Goal: Information Seeking & Learning: Learn about a topic

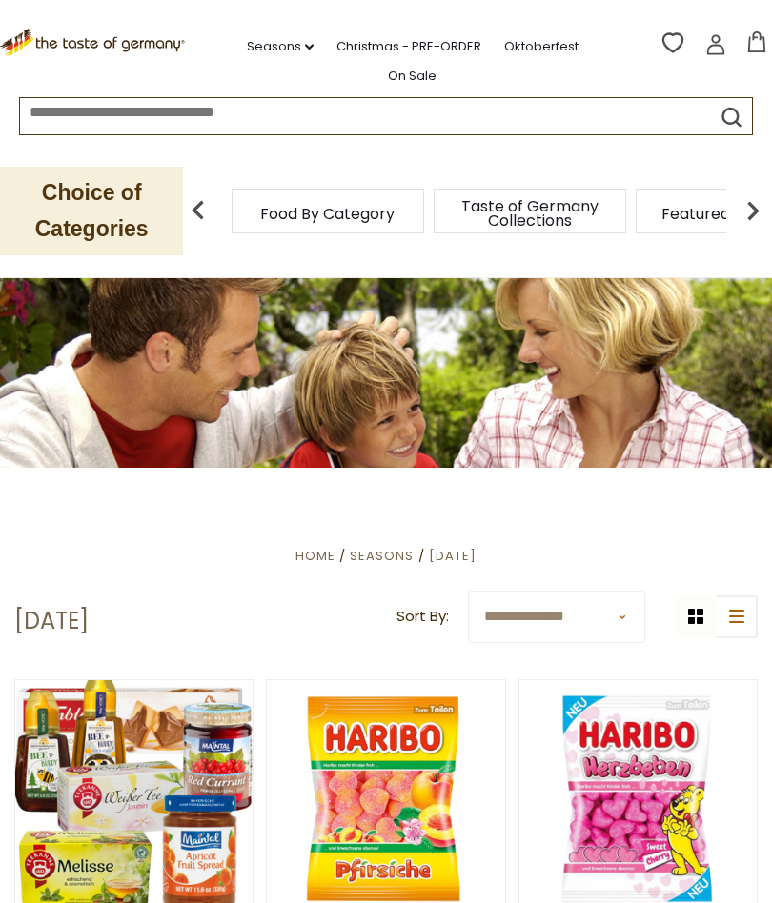
click at [105, 212] on p "Choice of Categories" at bounding box center [91, 211] width 183 height 89
click at [155, 209] on p "Choice of Categories" at bounding box center [91, 211] width 183 height 89
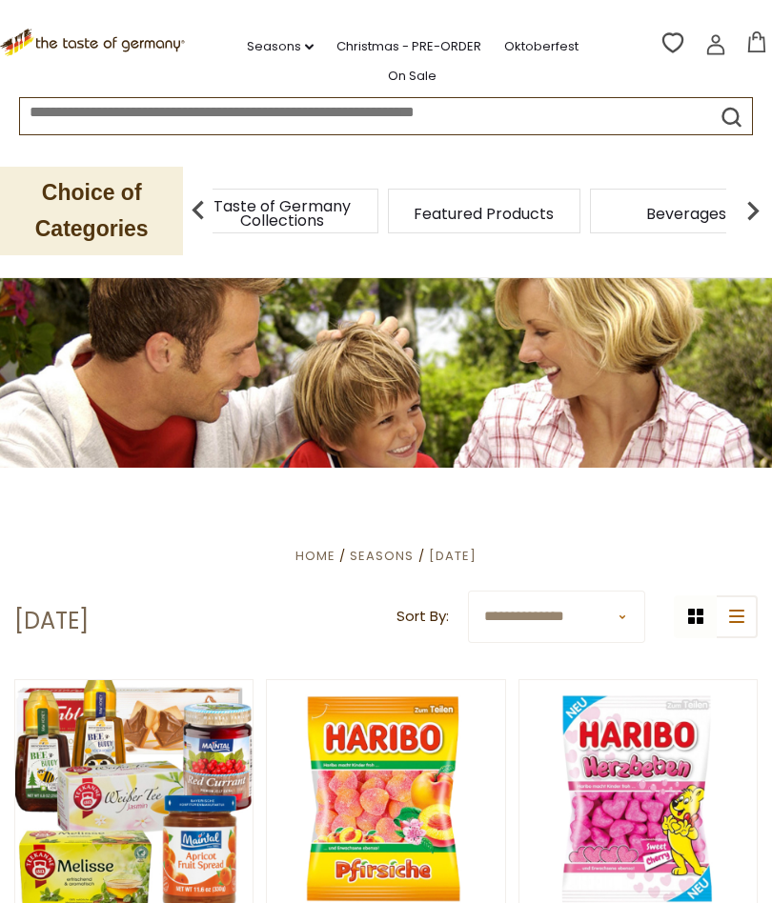
click at [98, 190] on p "Choice of Categories" at bounding box center [91, 211] width 183 height 89
click at [191, 210] on img at bounding box center [198, 211] width 38 height 38
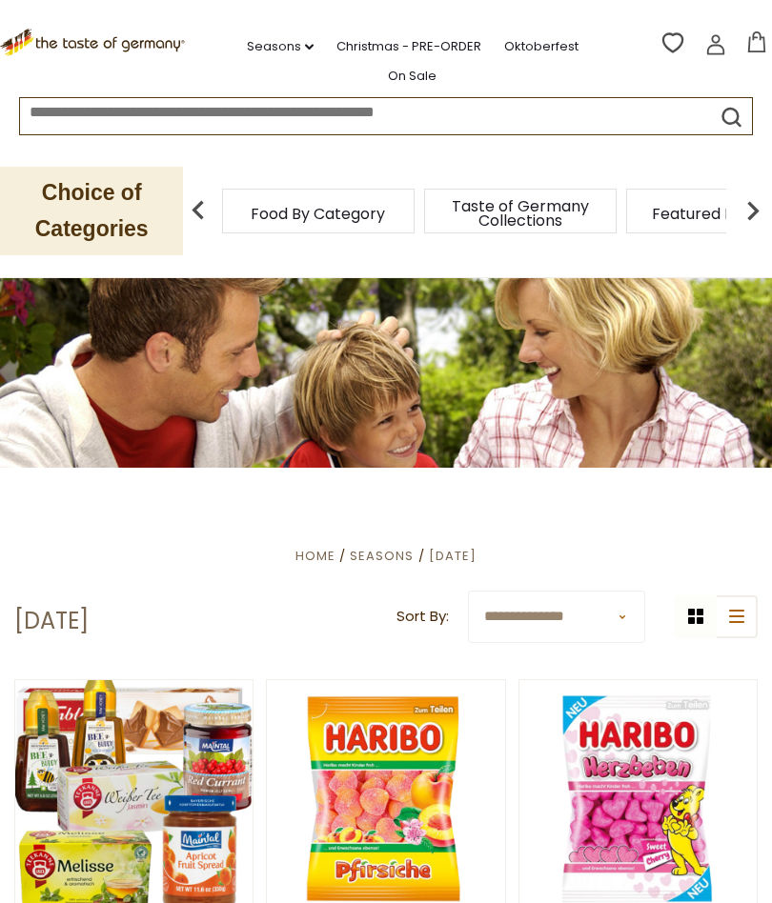
click at [303, 214] on div "Food By Category" at bounding box center [318, 211] width 192 height 45
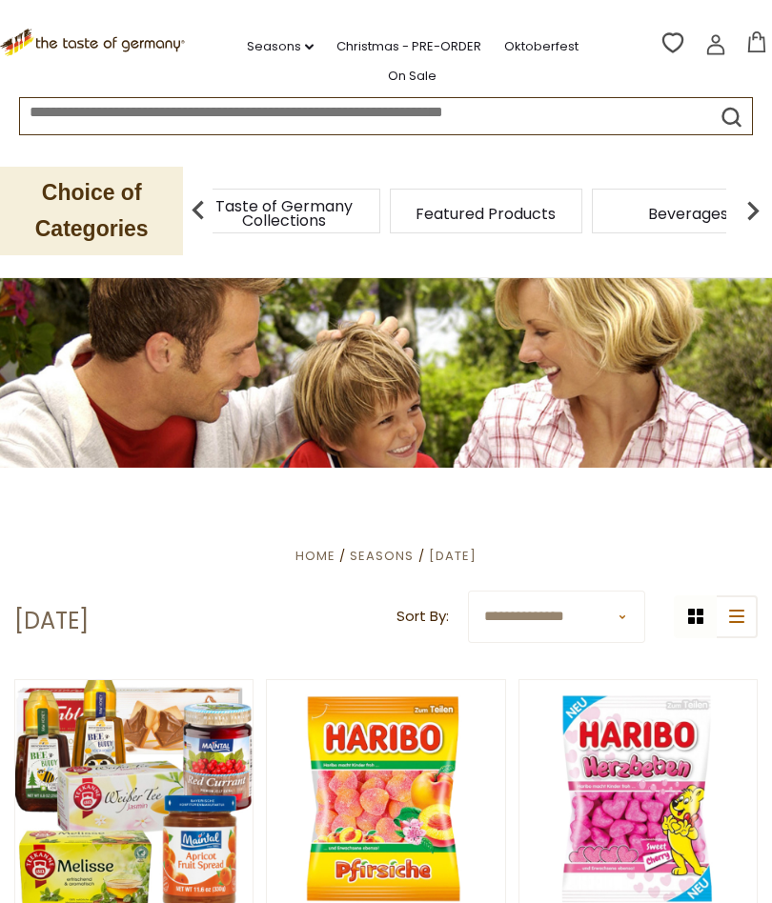
click at [65, 202] on p "Choice of Categories" at bounding box center [91, 211] width 183 height 89
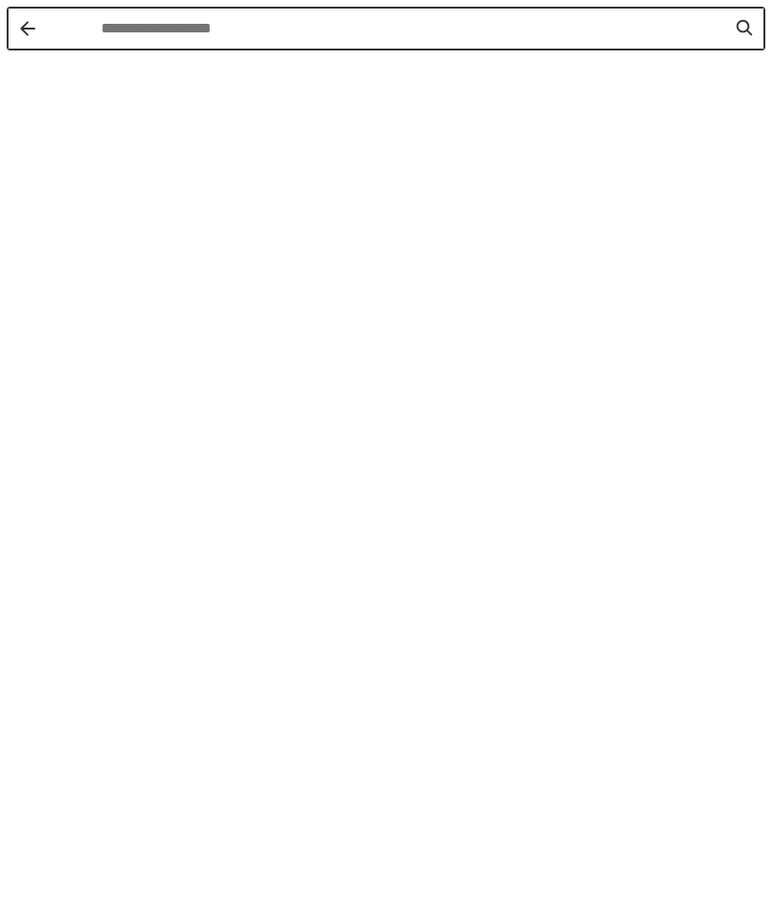
click at [26, 27] on button "Back" at bounding box center [27, 28] width 15 height 15
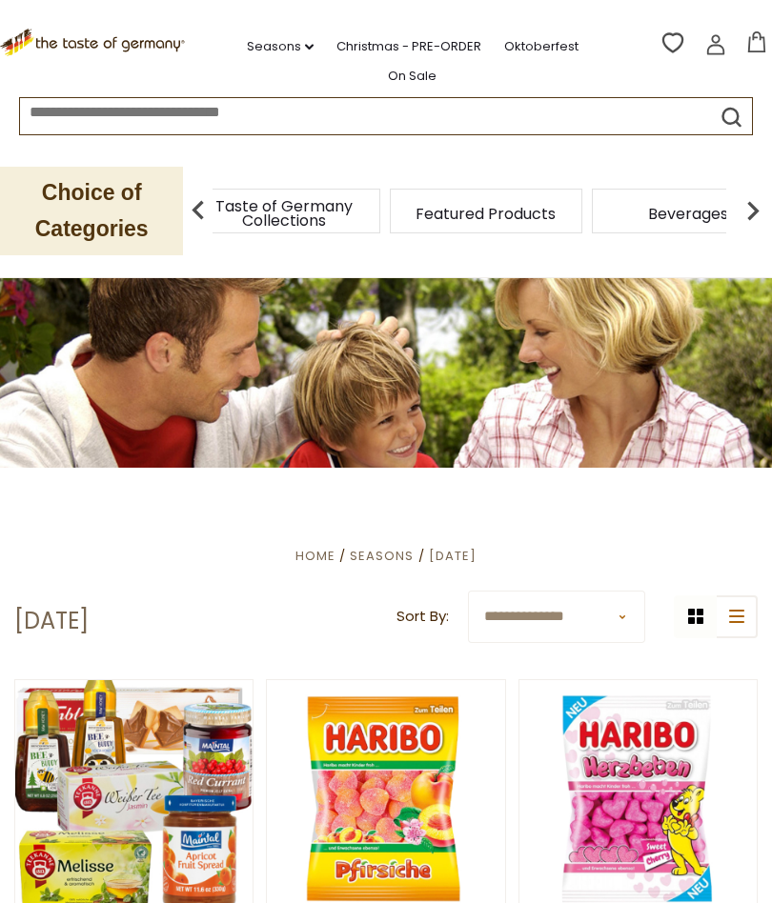
click at [763, 206] on img at bounding box center [753, 211] width 38 height 38
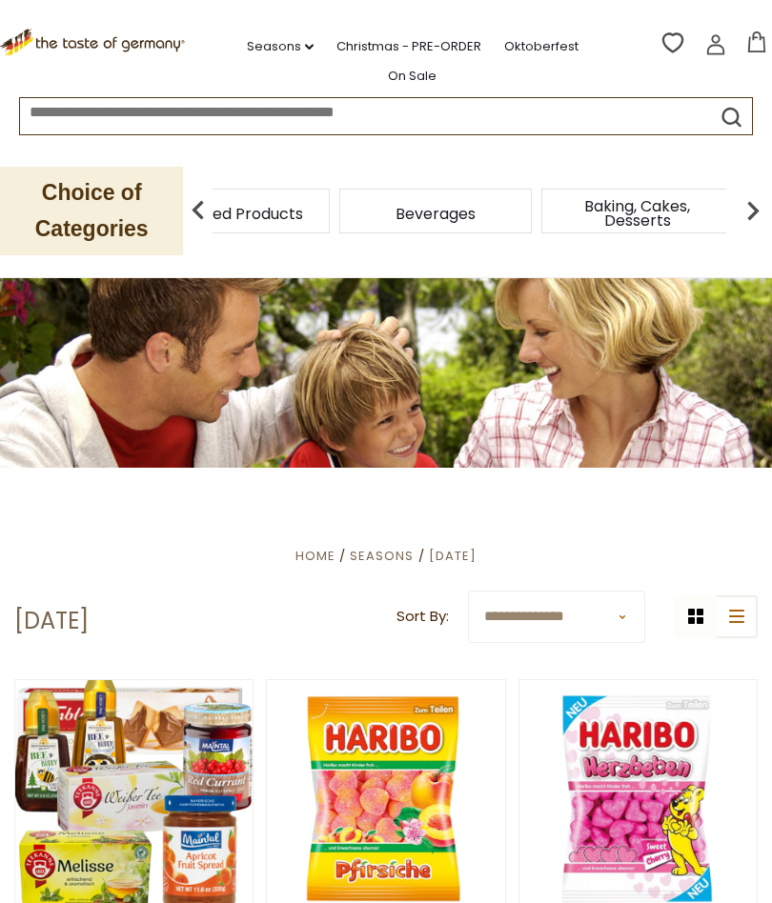
click at [762, 209] on img at bounding box center [753, 211] width 38 height 38
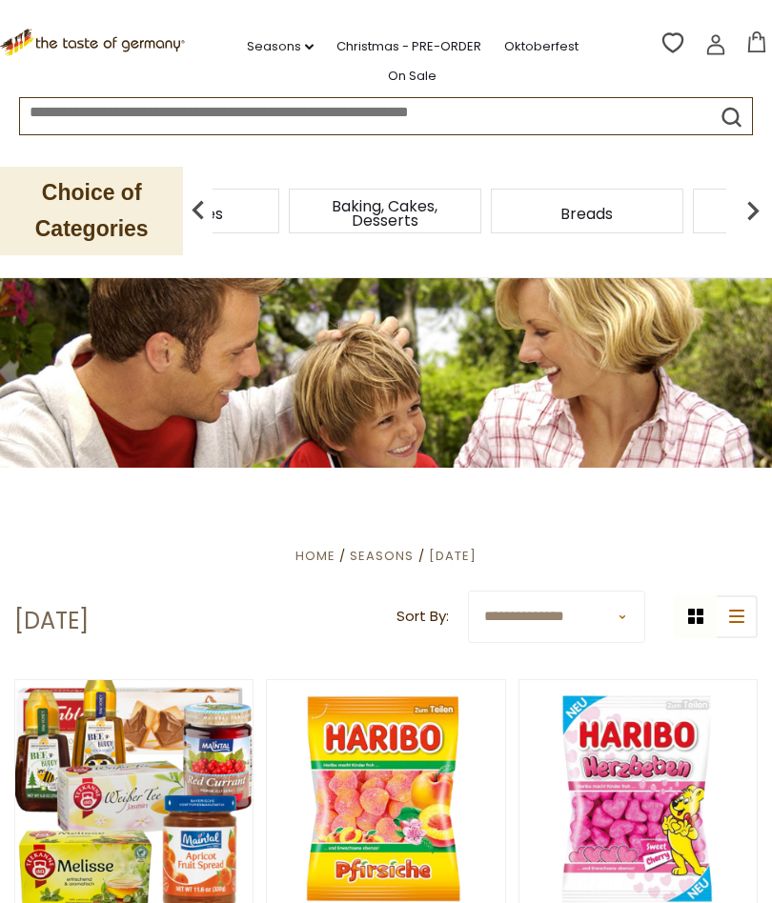
click at [759, 216] on img at bounding box center [753, 211] width 38 height 38
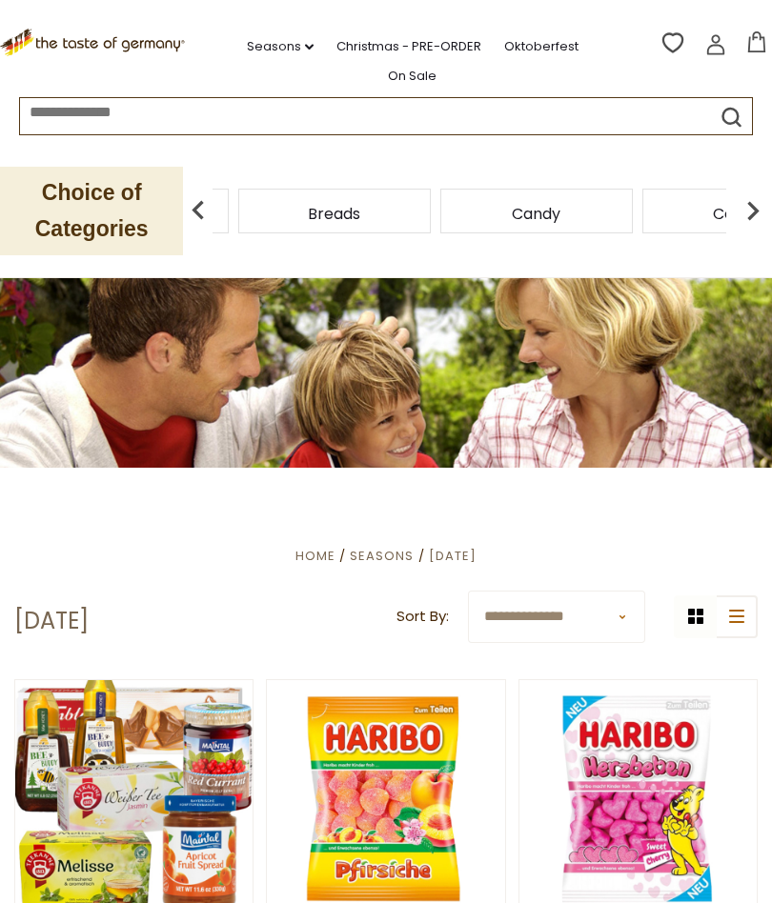
click at [764, 218] on img at bounding box center [753, 211] width 38 height 38
click at [759, 217] on img at bounding box center [753, 211] width 38 height 38
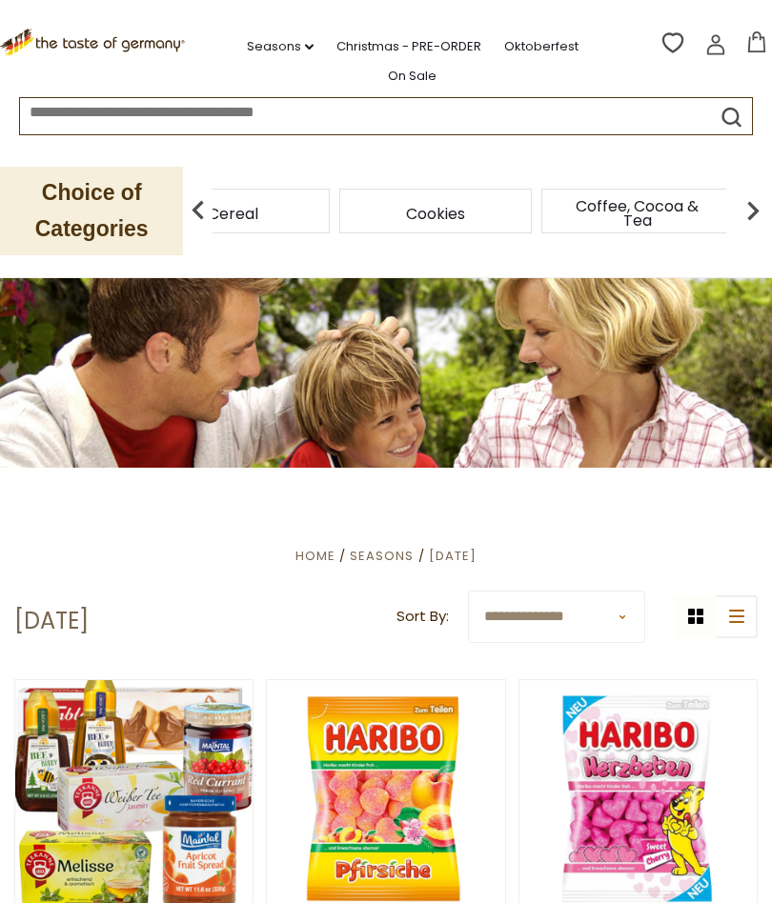
click at [768, 210] on img at bounding box center [753, 211] width 38 height 38
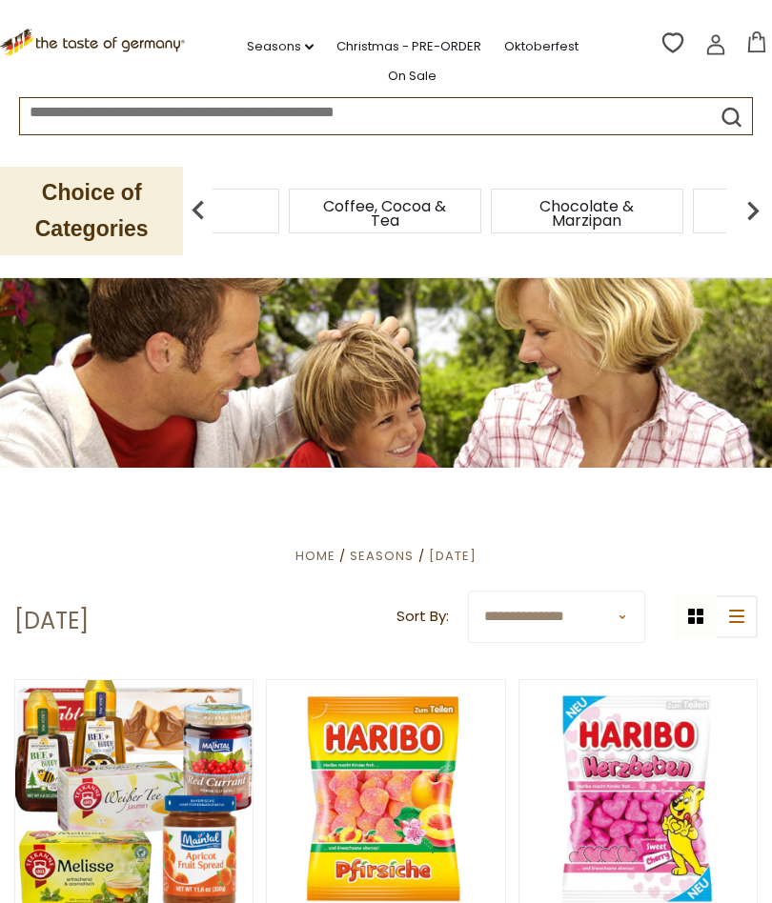
click at [762, 214] on img at bounding box center [753, 211] width 38 height 38
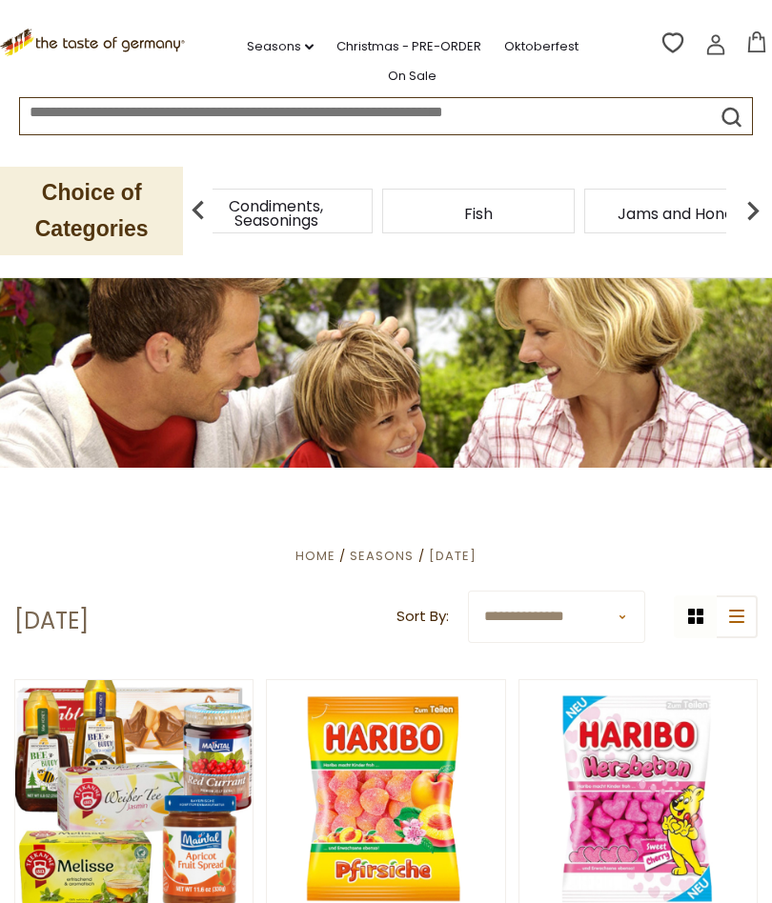
click at [353, 211] on span "Condiments, Seasonings" at bounding box center [276, 213] width 152 height 29
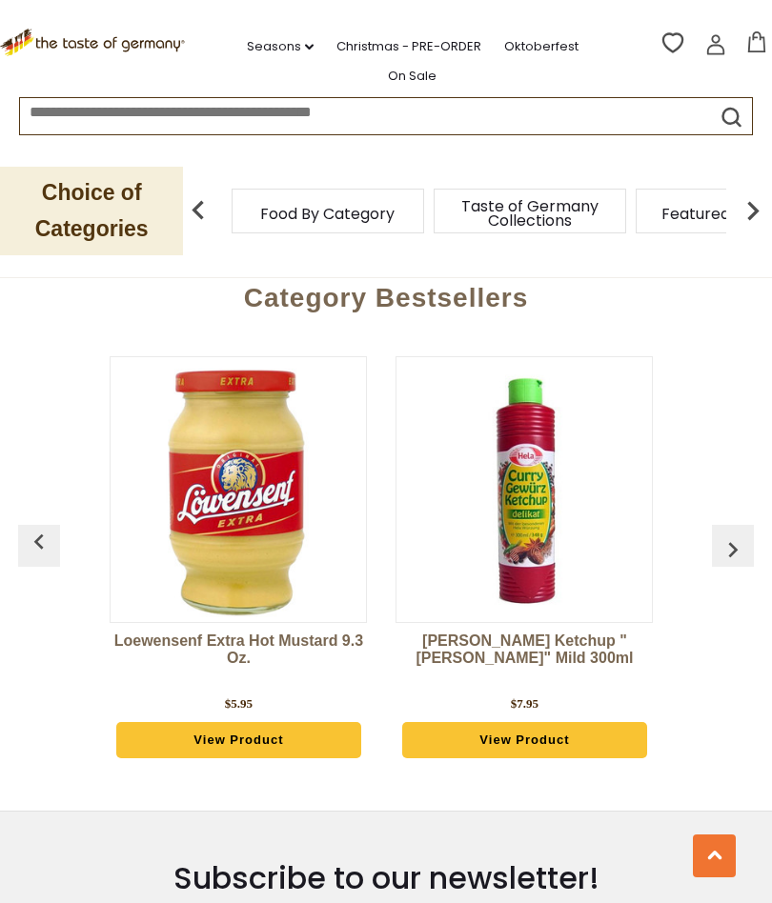
scroll to position [5953, 0]
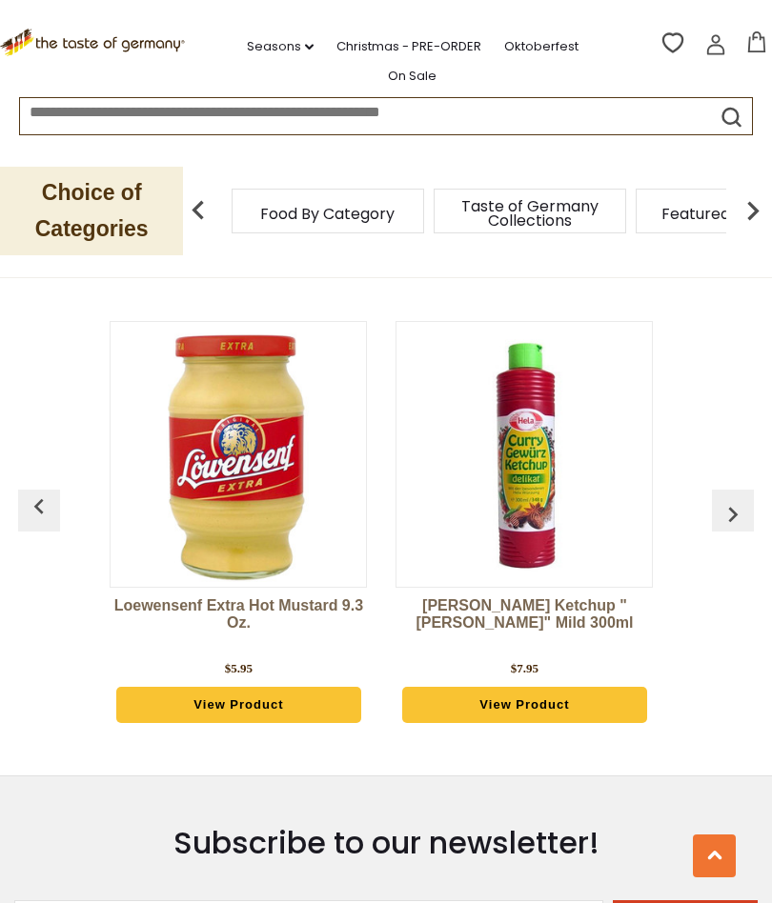
click at [712, 859] on use at bounding box center [714, 855] width 14 height 9
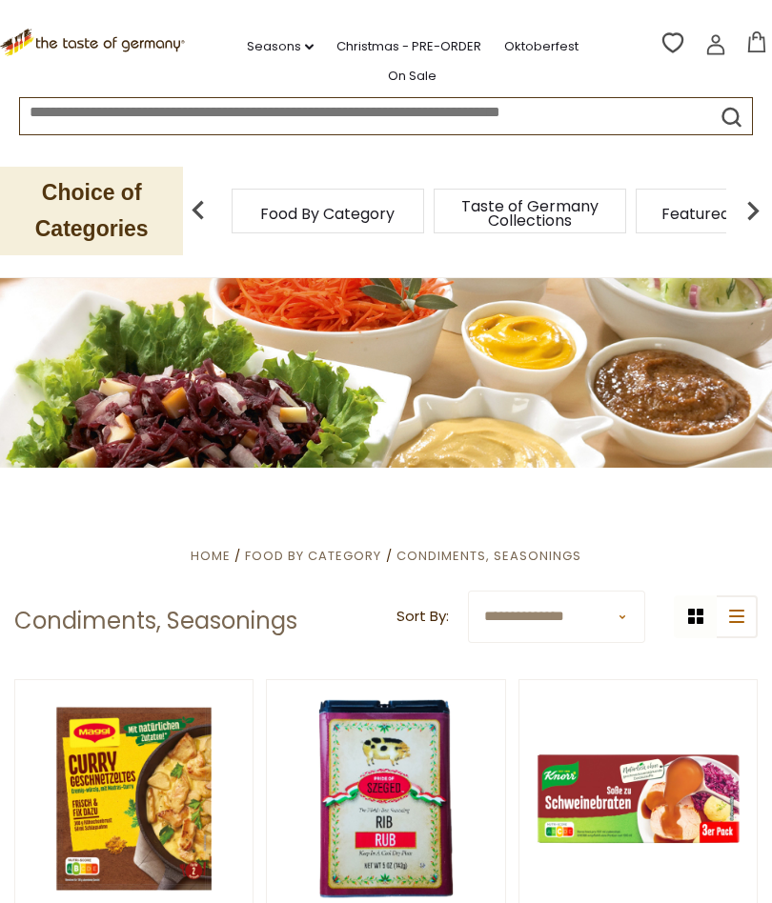
click at [717, 132] on button "submit" at bounding box center [731, 121] width 37 height 35
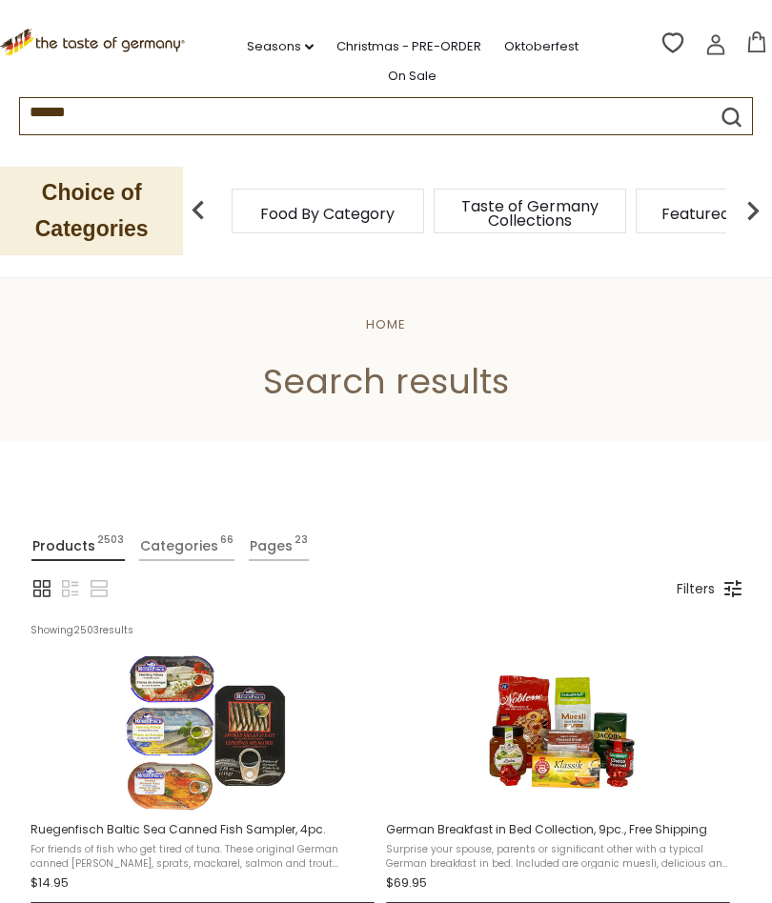
type input "******"
click at [737, 124] on button "submit" at bounding box center [731, 121] width 37 height 35
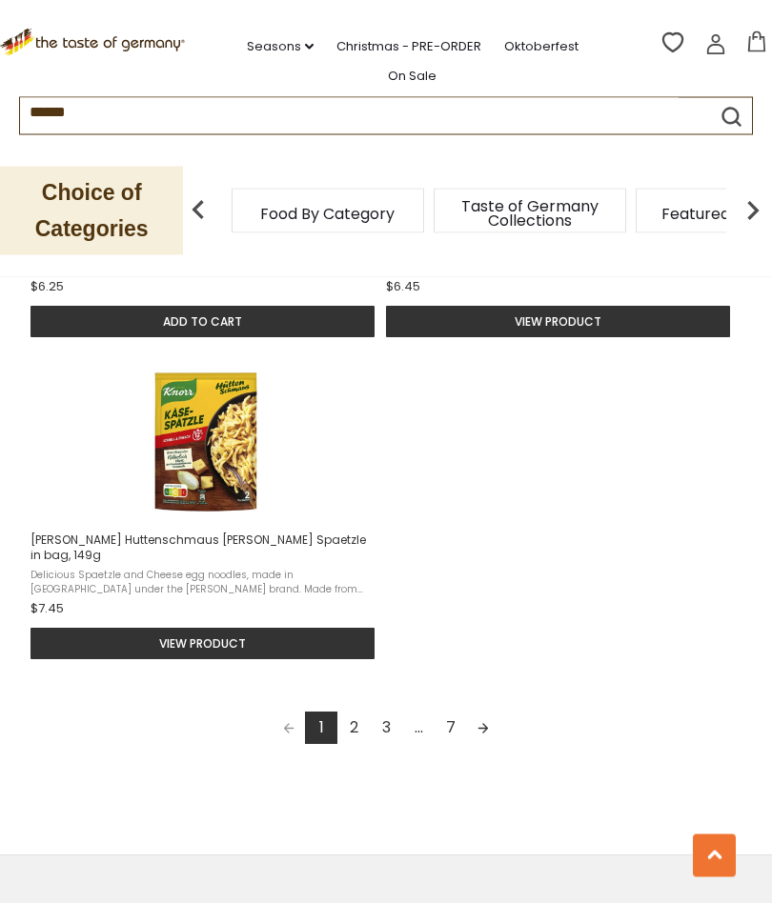
scroll to position [2506, 0]
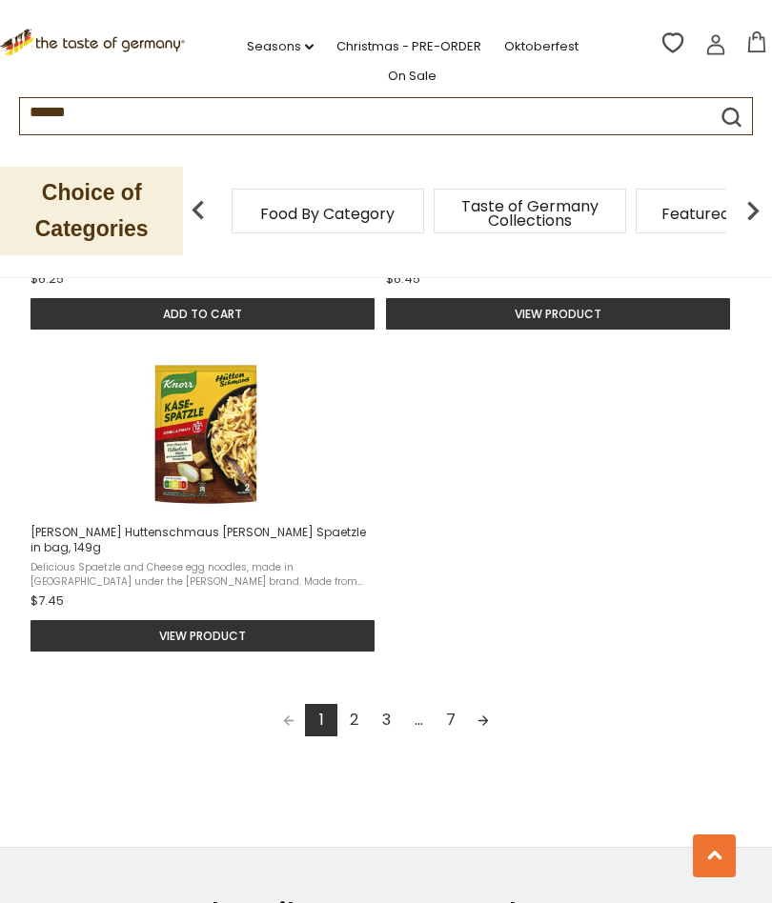
click at [360, 725] on link "2" at bounding box center [353, 720] width 32 height 32
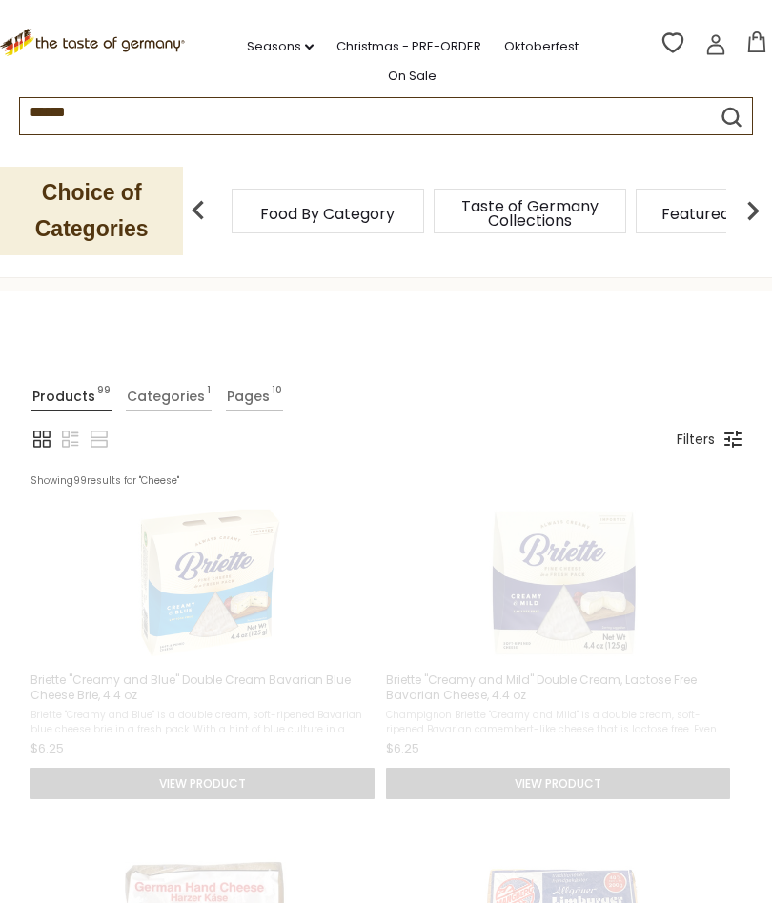
scroll to position [9, 0]
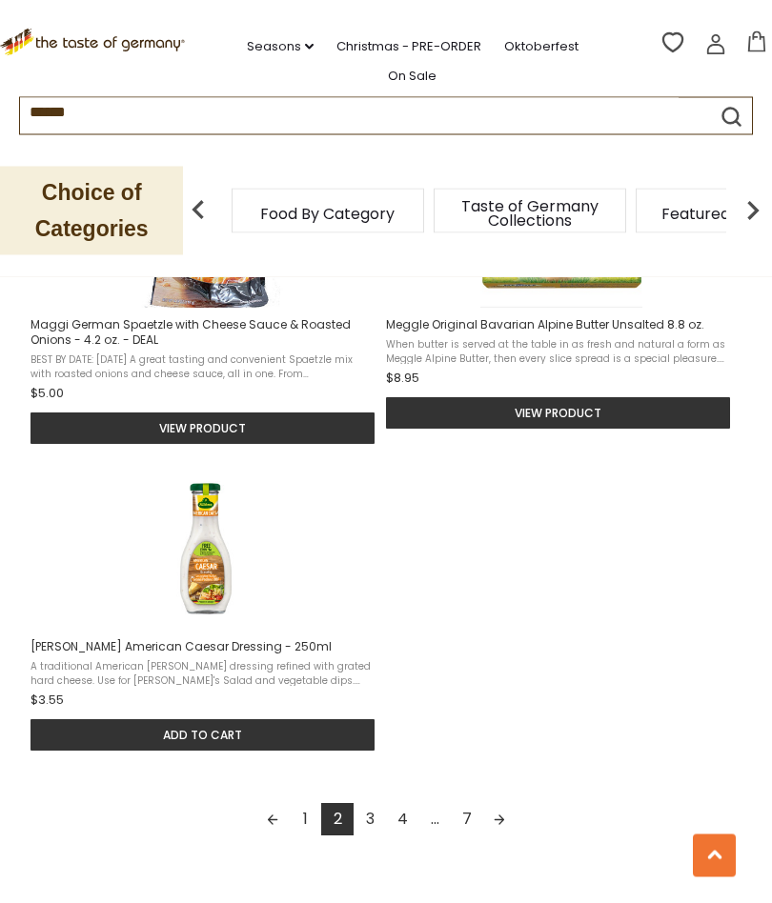
scroll to position [2437, 0]
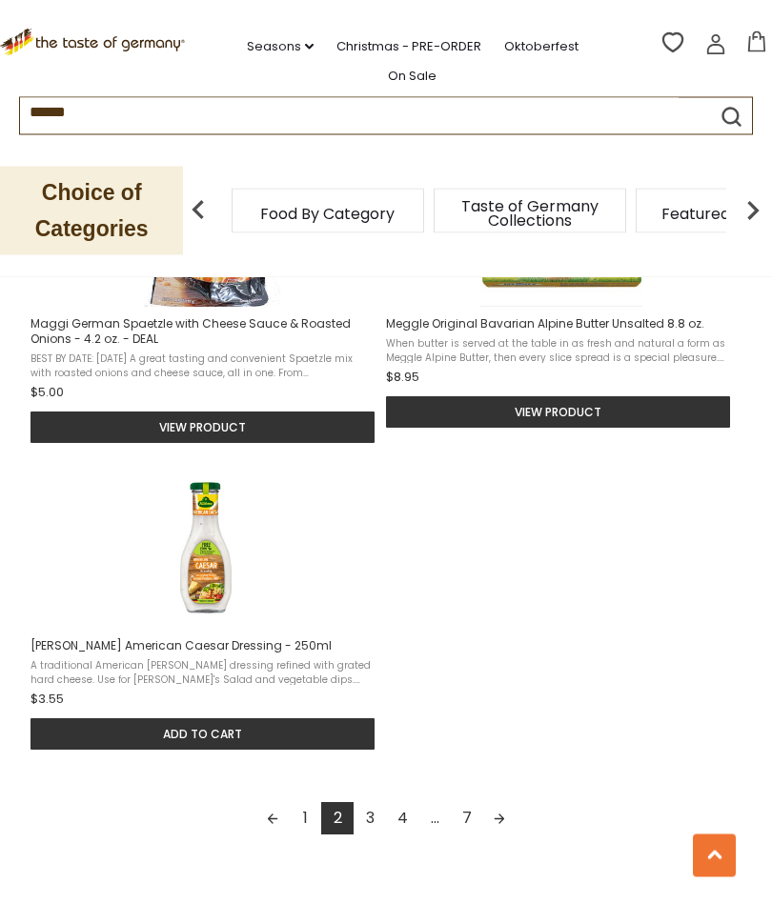
click at [371, 815] on link "3" at bounding box center [369, 819] width 32 height 32
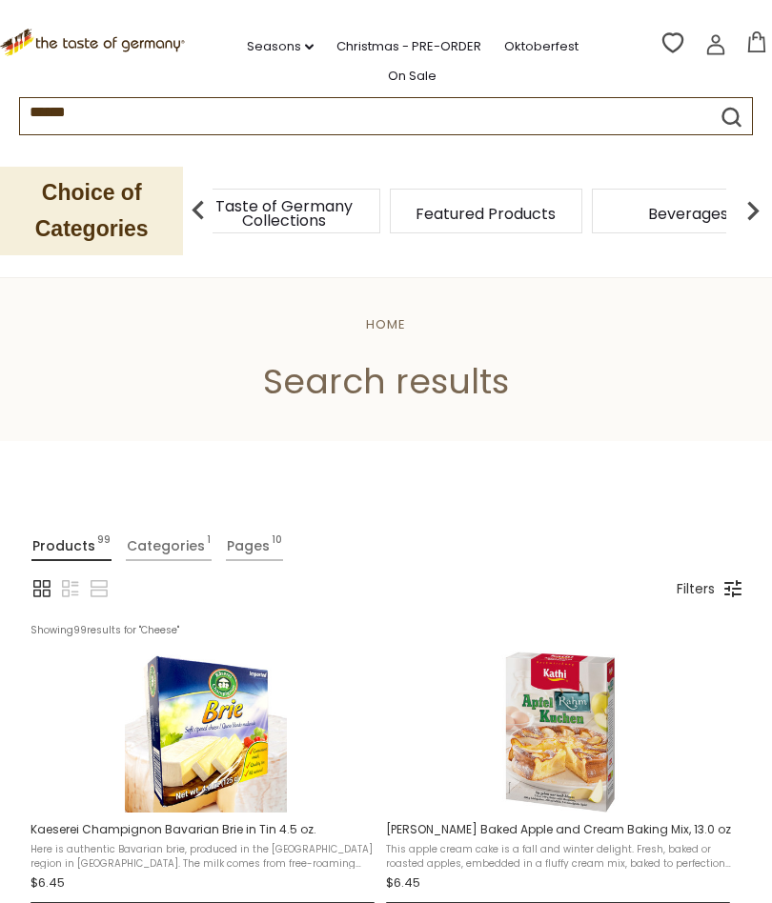
click at [178, 208] on div "Food By Category" at bounding box center [82, 211] width 192 height 45
click at [172, 556] on link "Categories 1" at bounding box center [169, 547] width 86 height 30
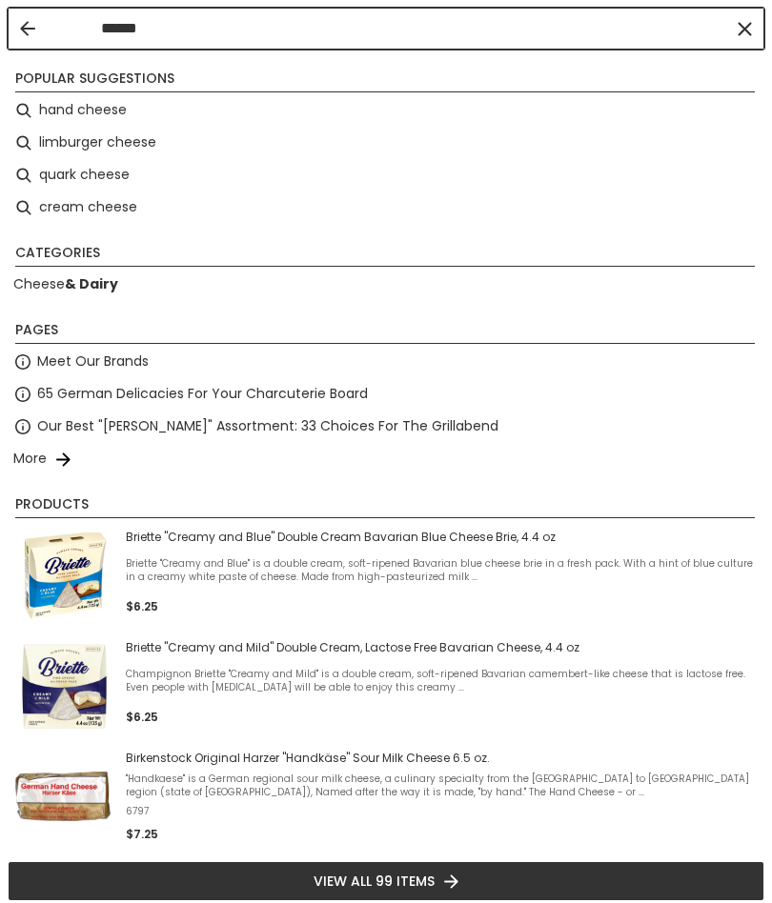
click at [77, 183] on li "quark cheese" at bounding box center [386, 175] width 757 height 32
type input "**********"
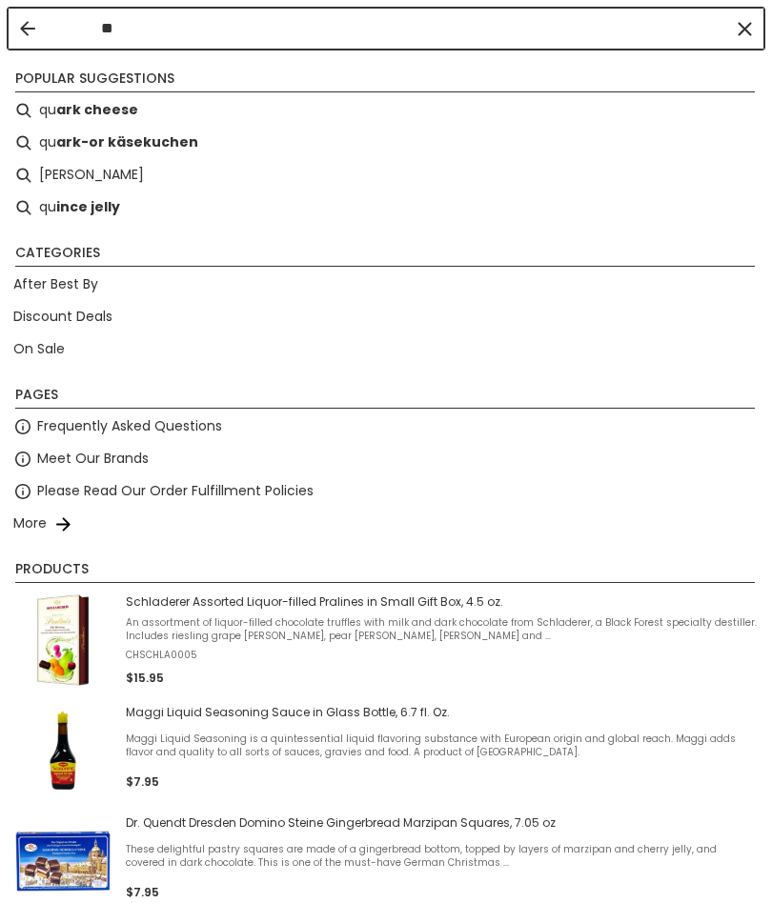
type input "*"
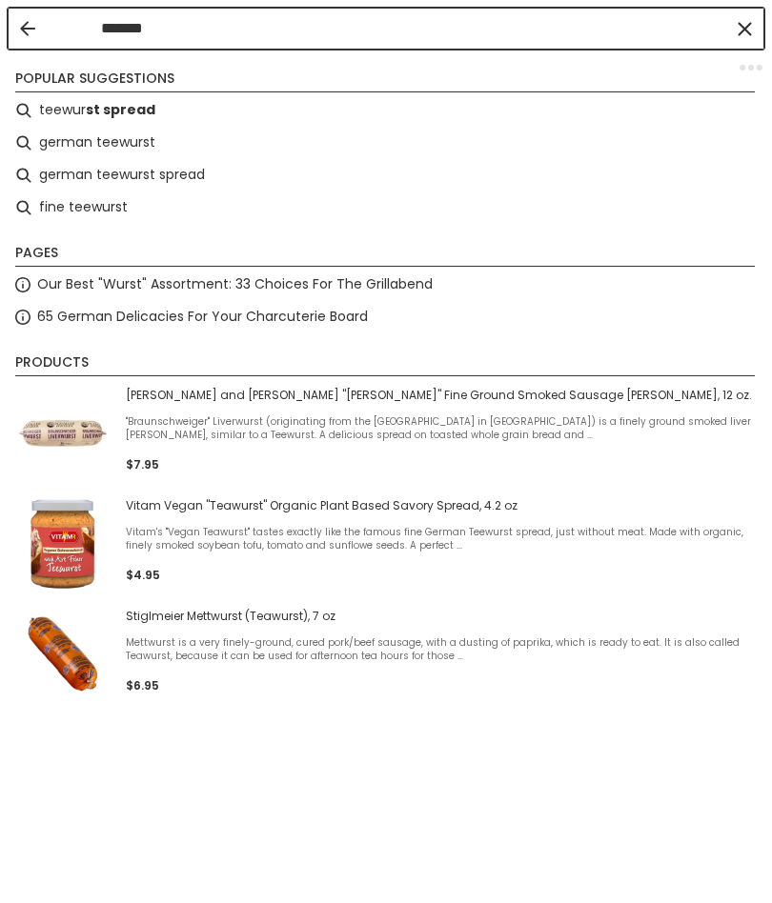
type input "********"
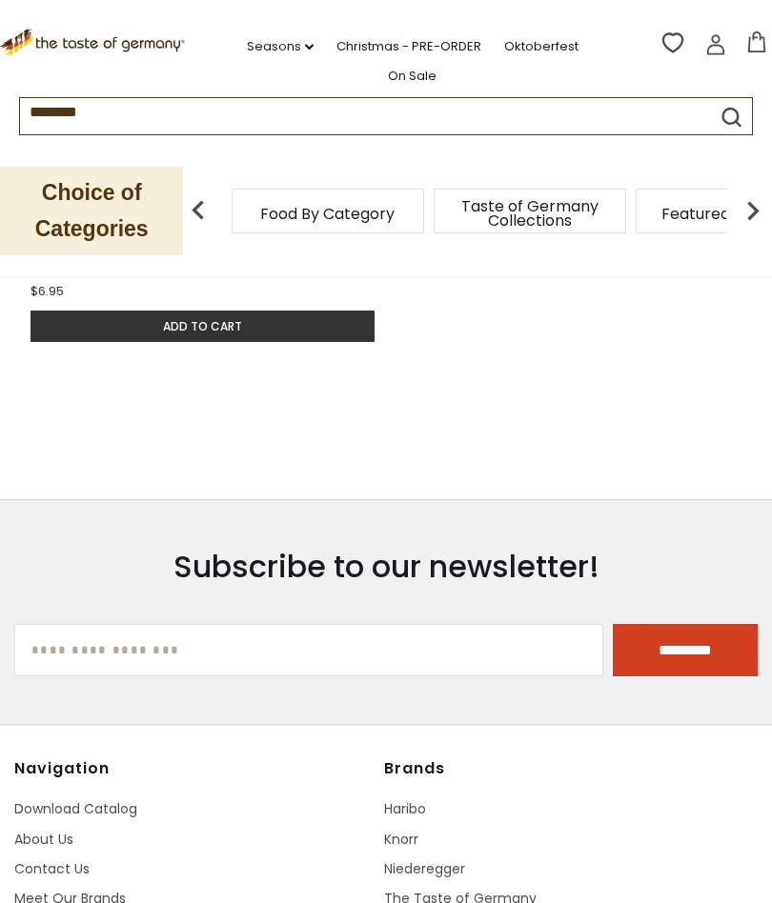
scroll to position [922, 0]
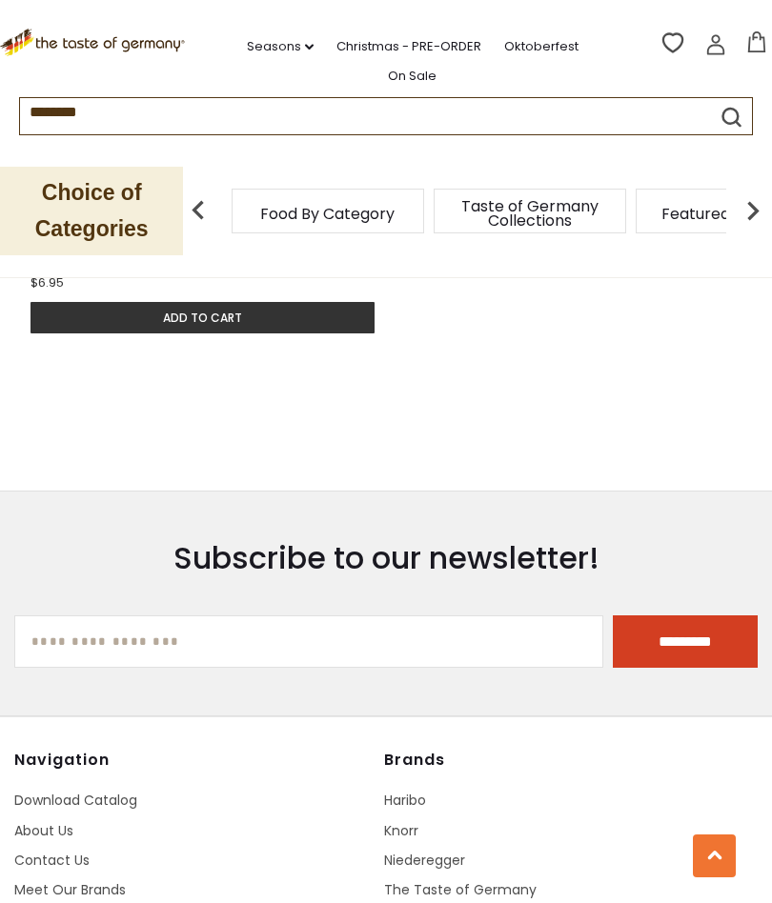
click at [94, 666] on input "[EMAIL_ADDRESS][DOMAIN_NAME]" at bounding box center [308, 641] width 589 height 52
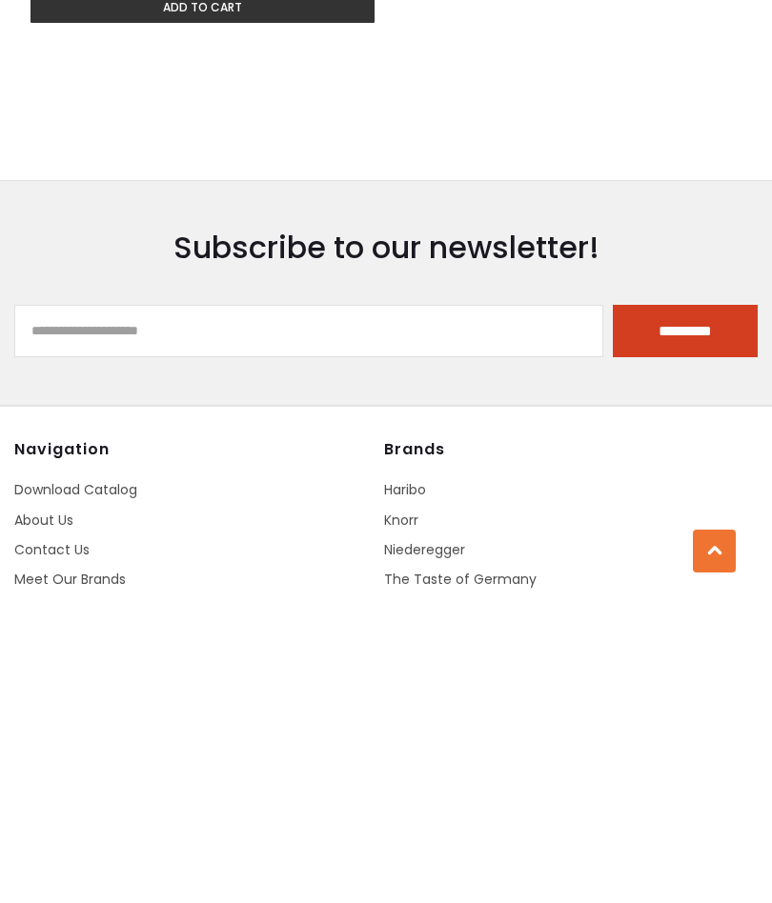
type input "**********"
click at [661, 610] on input "*********" at bounding box center [685, 636] width 145 height 52
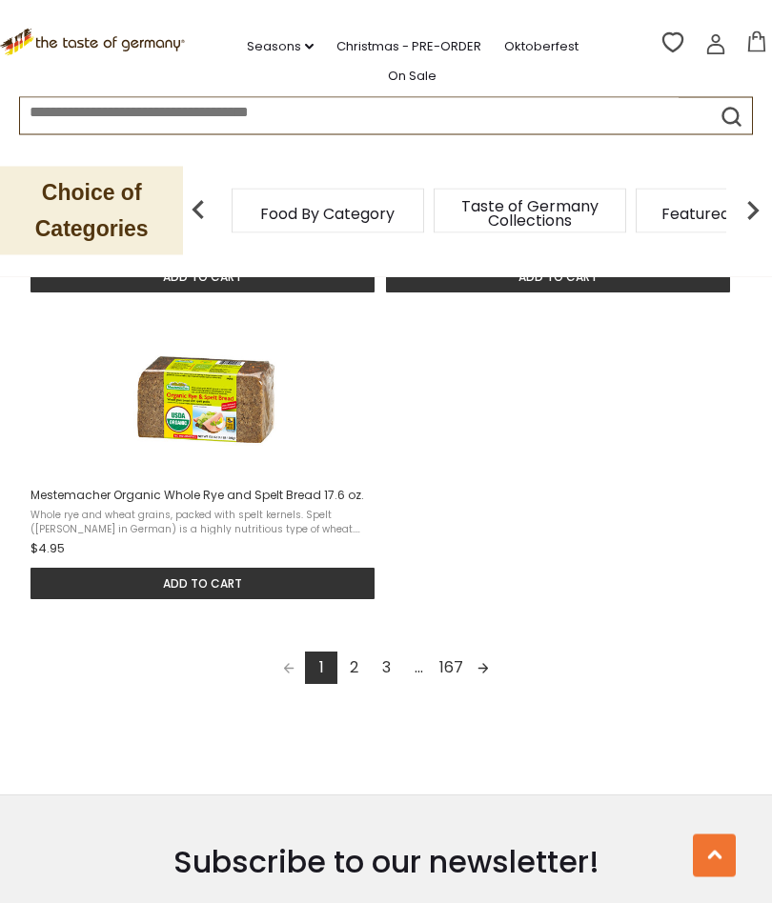
scroll to position [2549, 0]
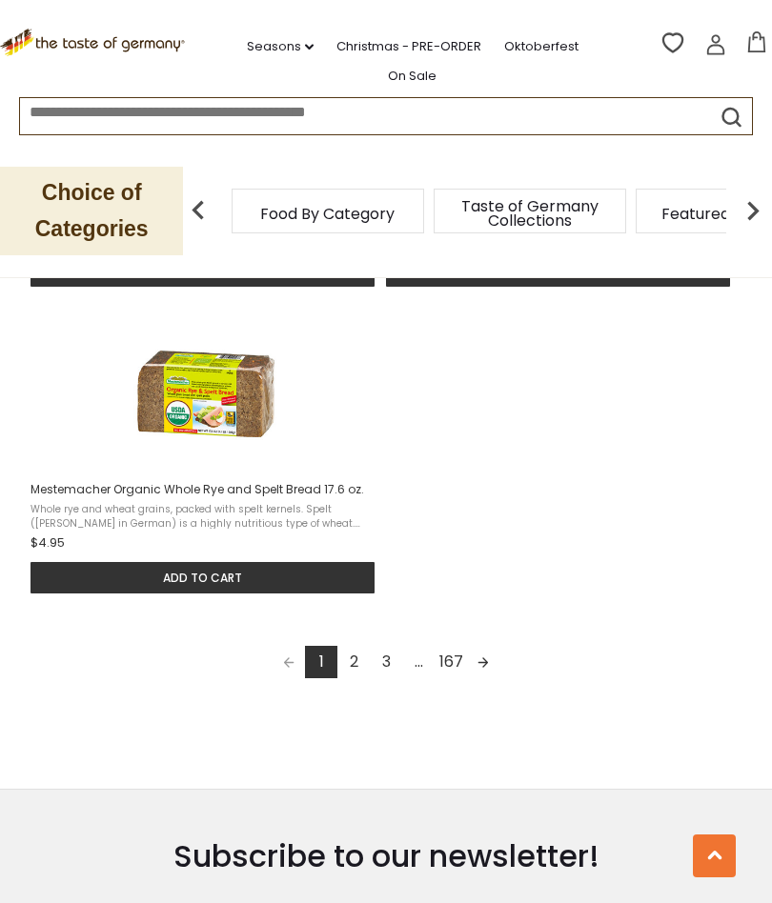
click at [724, 878] on button at bounding box center [714, 856] width 43 height 43
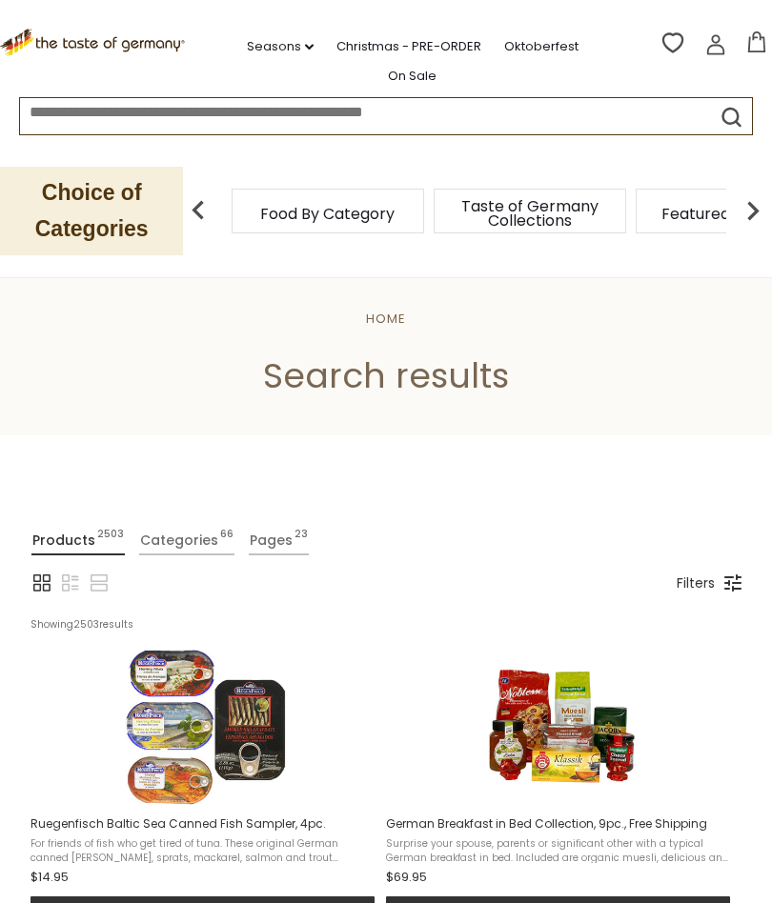
scroll to position [1, 0]
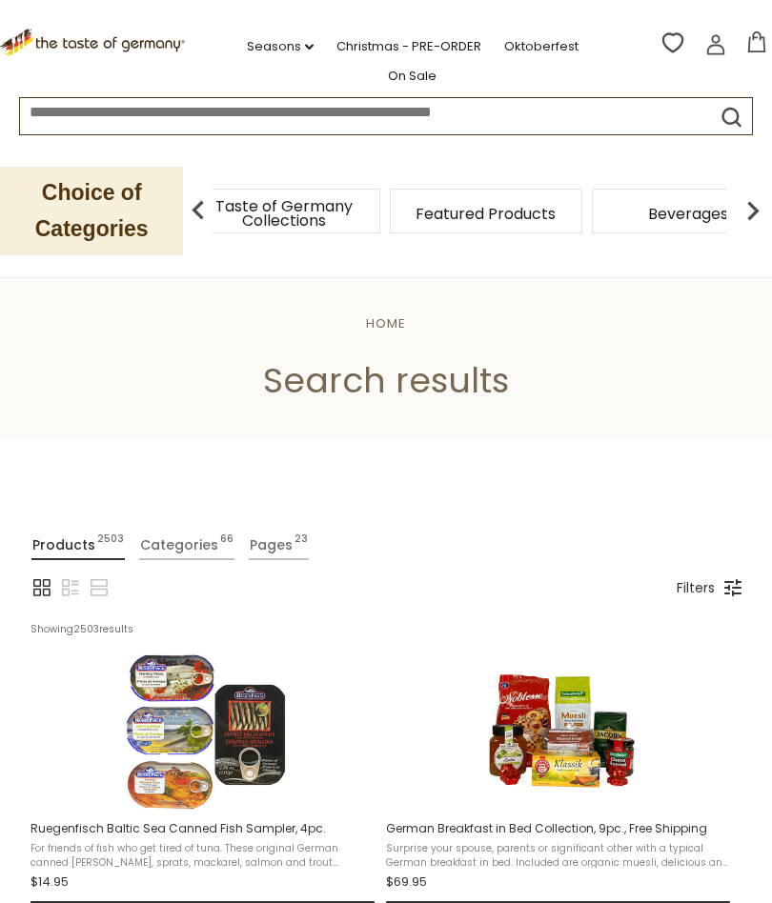
click at [766, 206] on img at bounding box center [753, 211] width 38 height 38
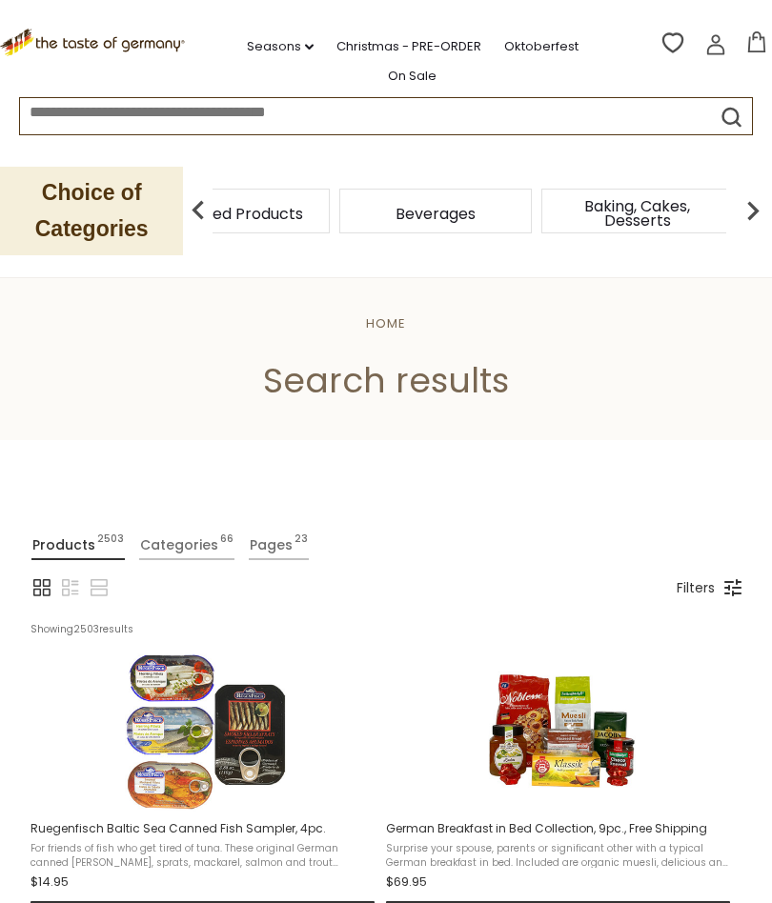
click at [769, 210] on img at bounding box center [753, 211] width 38 height 38
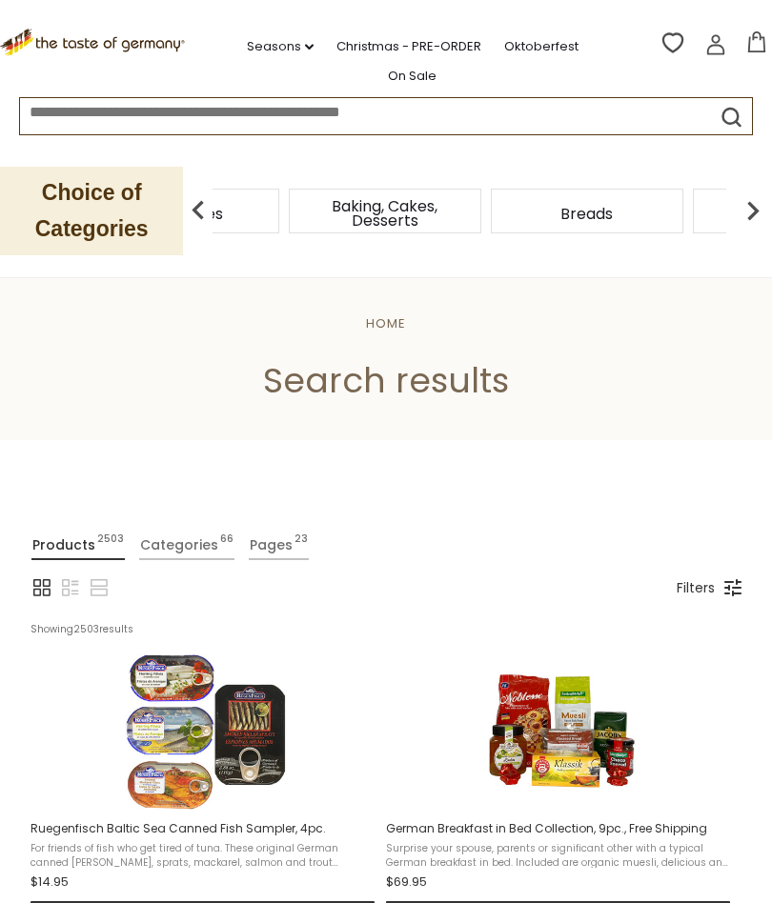
click at [769, 212] on img at bounding box center [753, 211] width 38 height 38
click at [770, 212] on img at bounding box center [753, 211] width 38 height 38
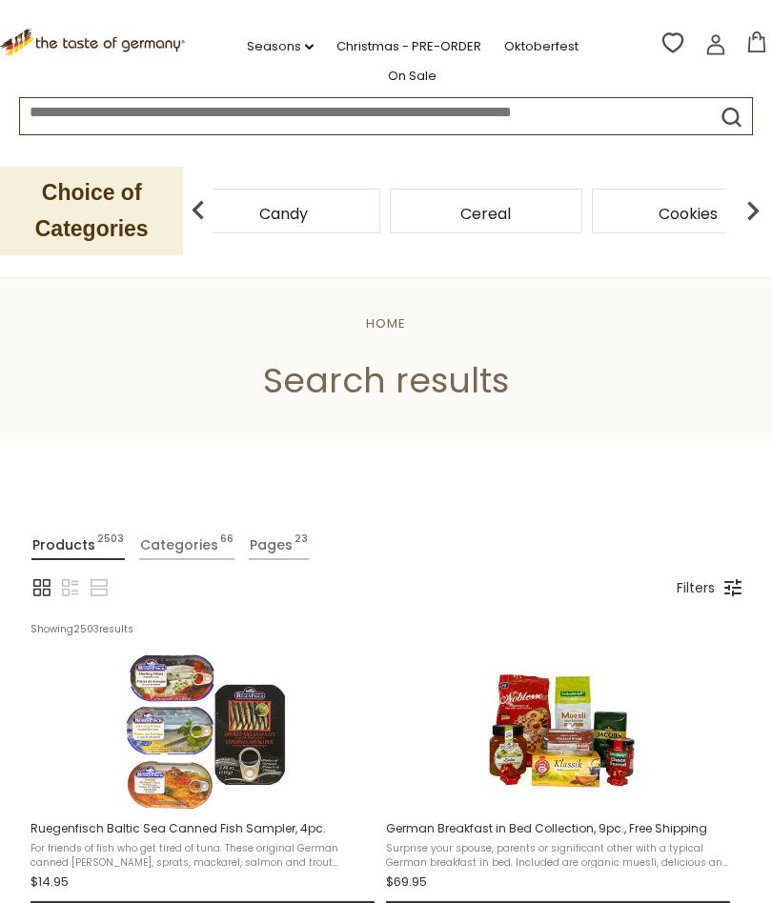
click at [765, 218] on img at bounding box center [753, 211] width 38 height 38
click at [763, 207] on img at bounding box center [753, 211] width 38 height 38
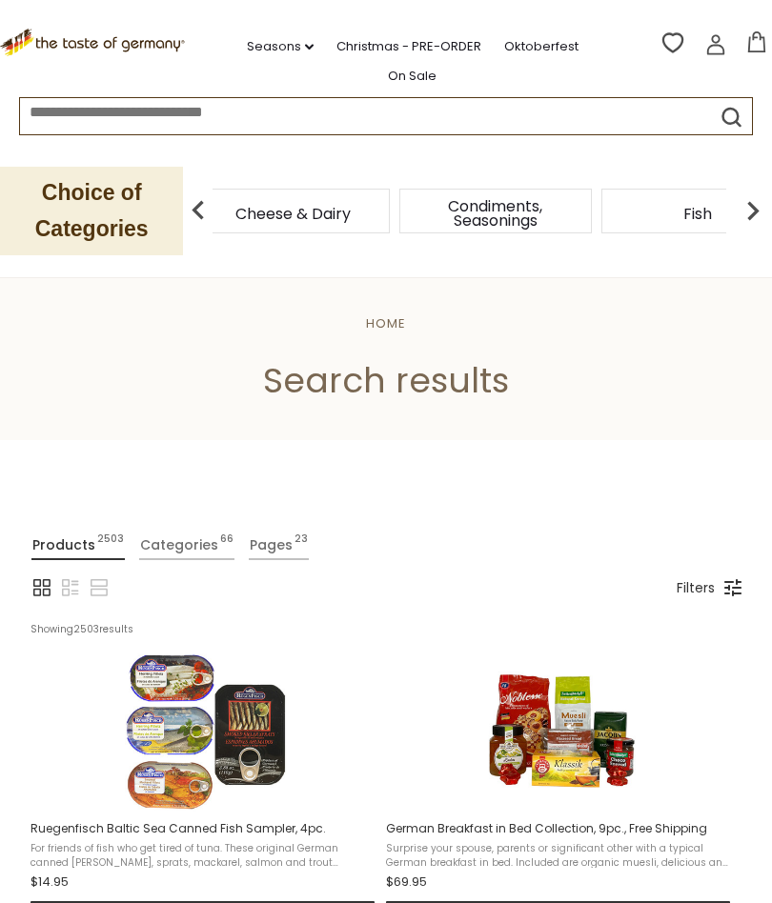
click at [351, 221] on span "Cheese & Dairy" at bounding box center [292, 214] width 115 height 14
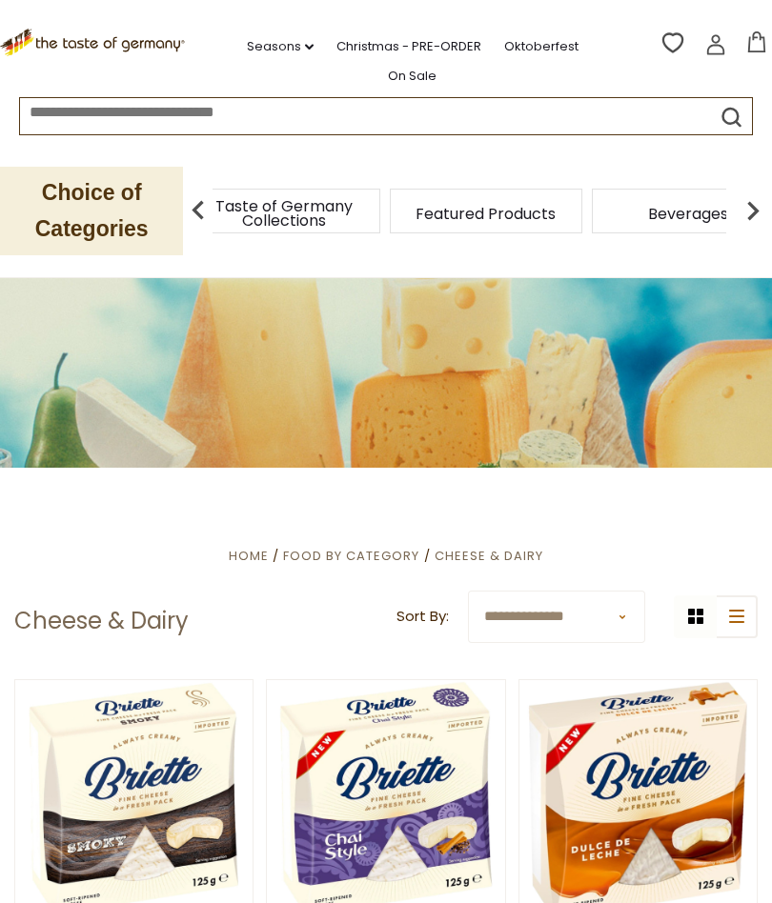
click at [764, 207] on img at bounding box center [753, 211] width 38 height 38
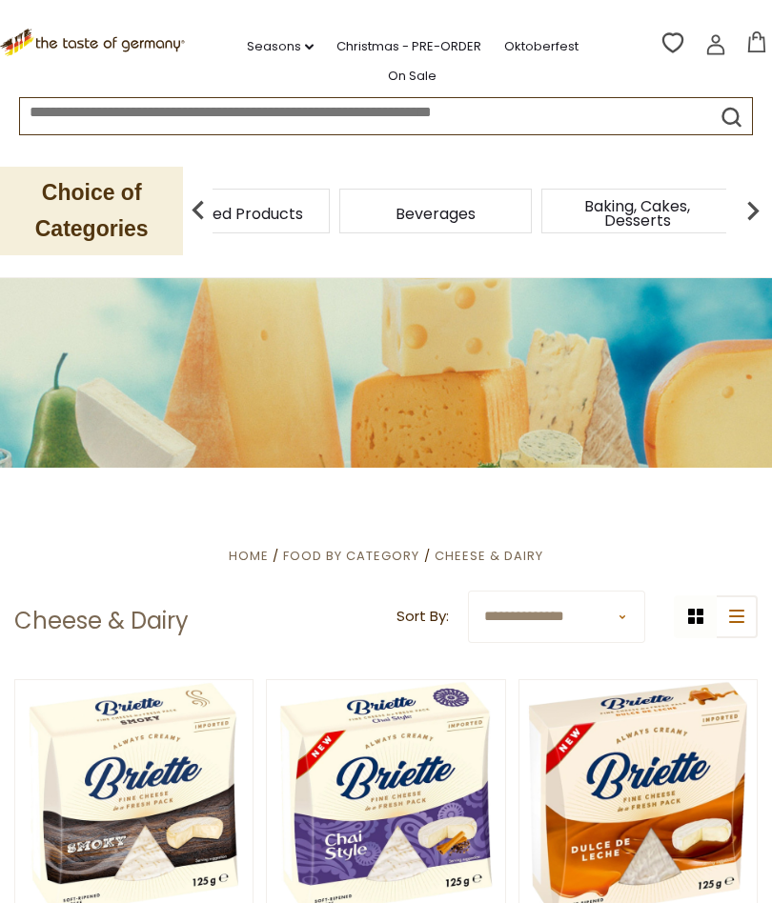
click at [767, 210] on img at bounding box center [753, 211] width 38 height 38
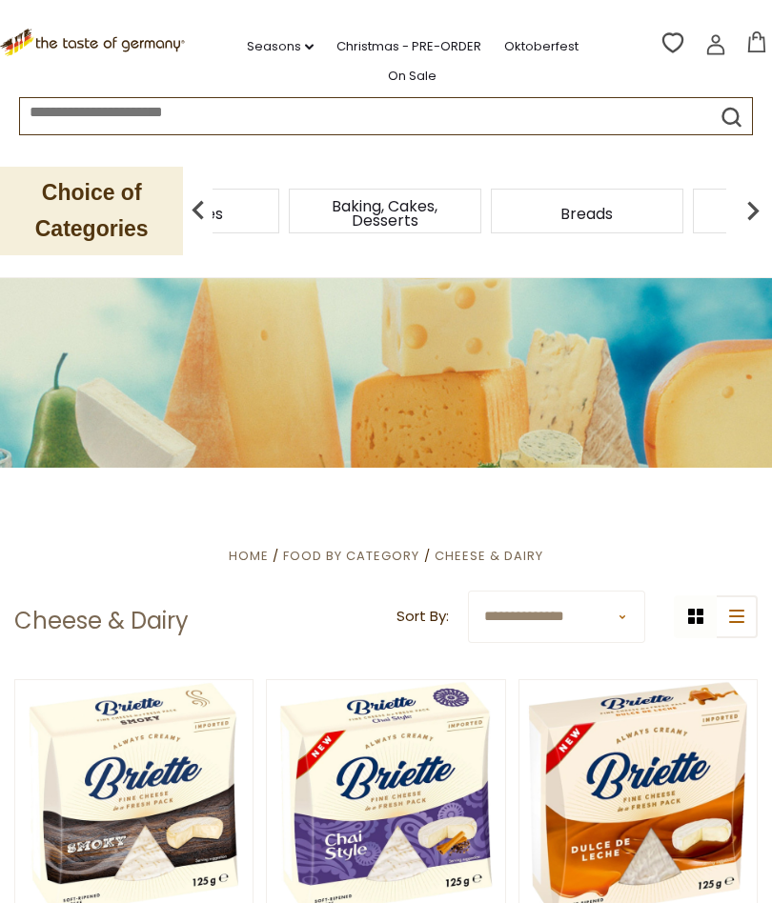
click at [767, 214] on img at bounding box center [753, 211] width 38 height 38
click at [770, 212] on img at bounding box center [753, 211] width 38 height 38
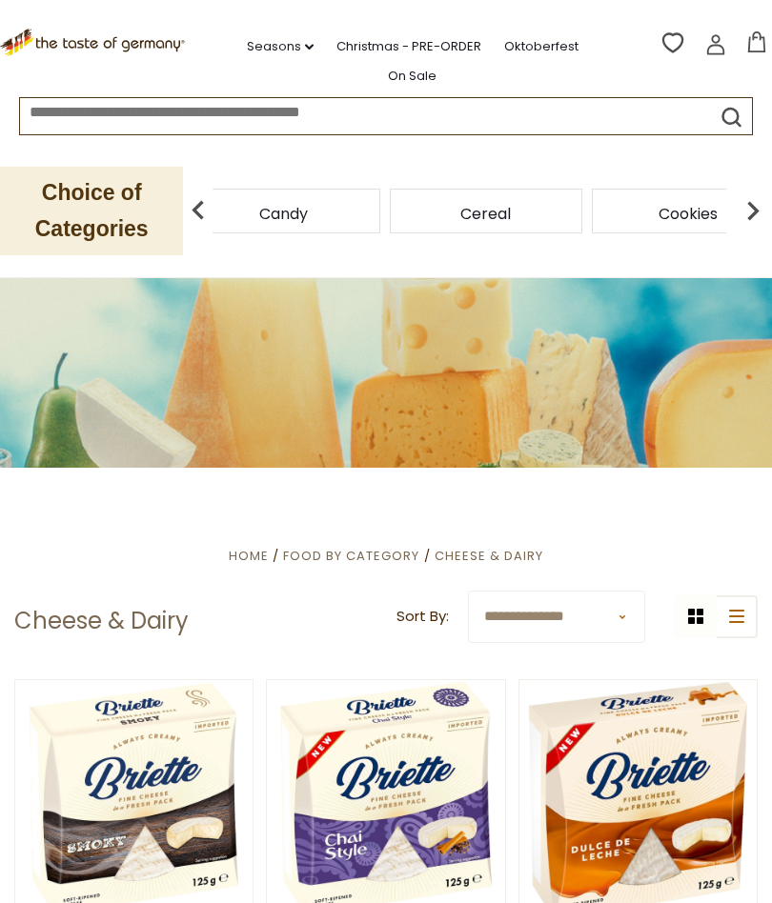
click at [765, 216] on img at bounding box center [753, 211] width 38 height 38
click at [763, 217] on img at bounding box center [753, 211] width 38 height 38
click at [352, 217] on span "Cheese & Dairy" at bounding box center [293, 214] width 115 height 14
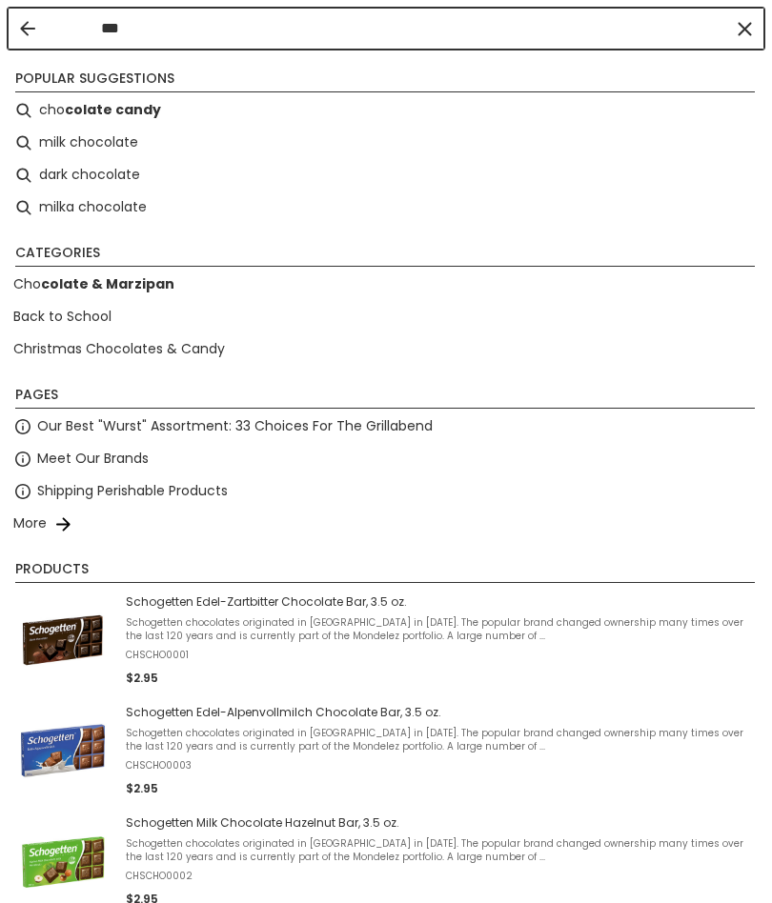
type input "****"
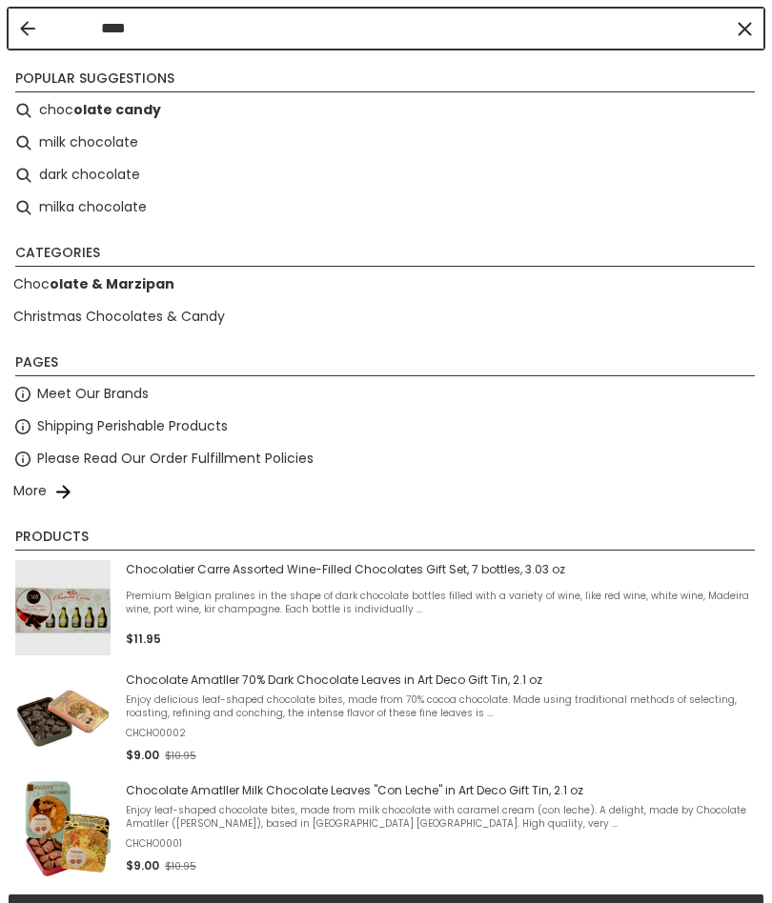
click at [96, 111] on b "olate candy" at bounding box center [117, 110] width 88 height 22
type input "**********"
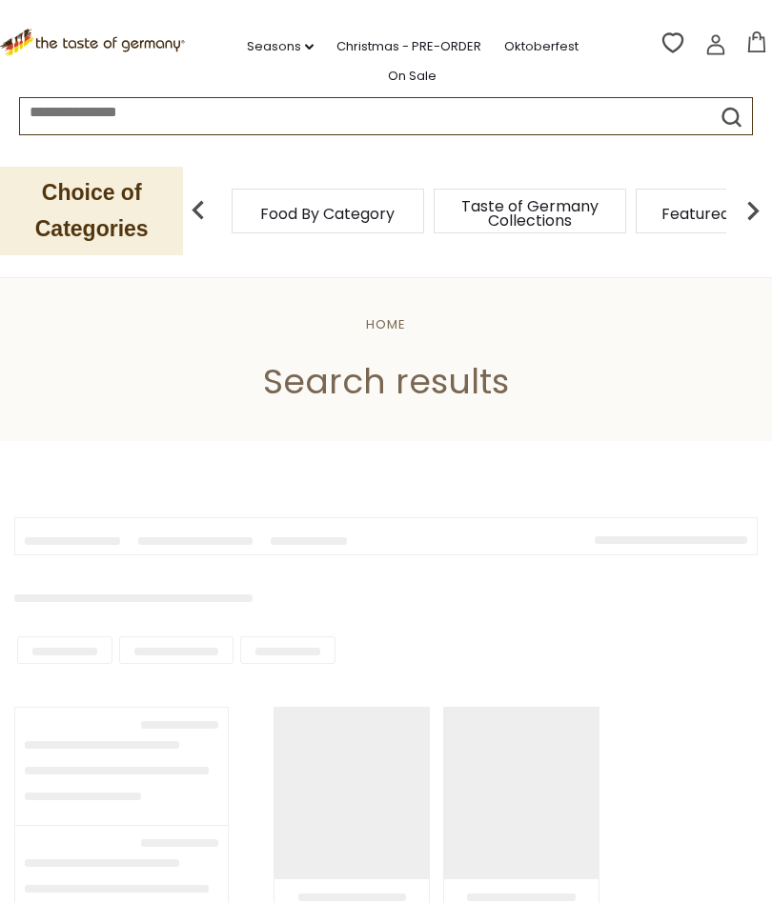
type input "**********"
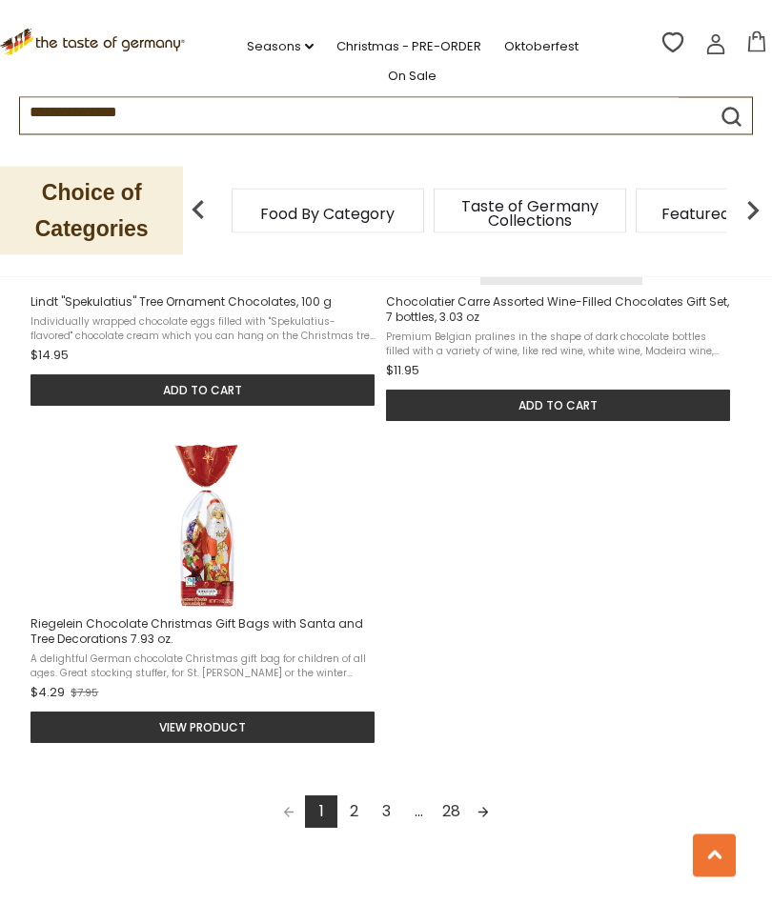
scroll to position [2468, 0]
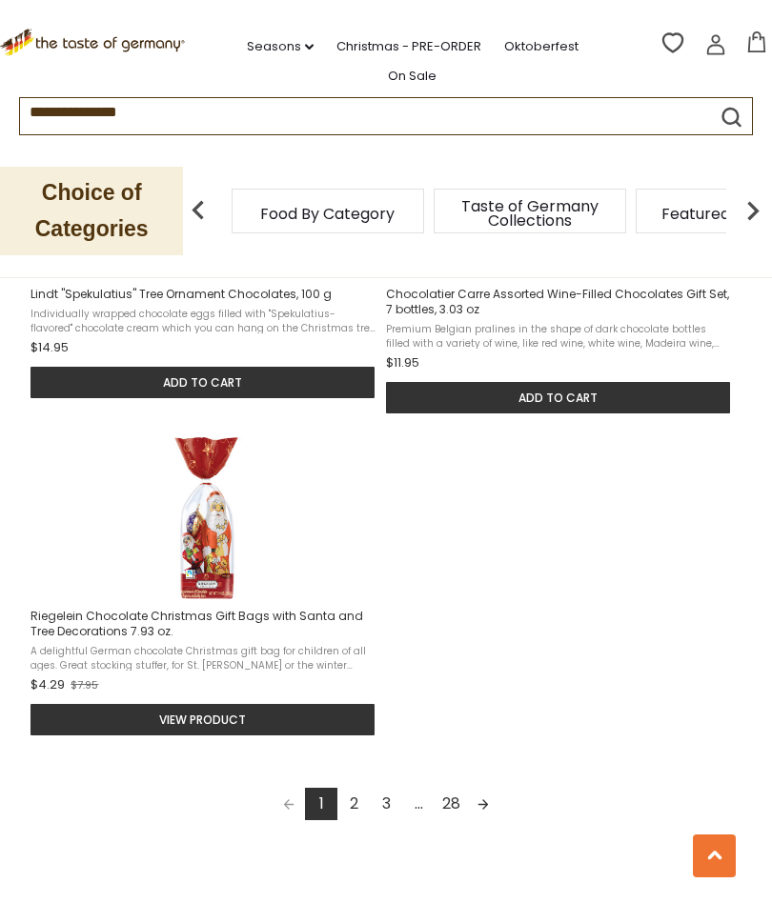
click at [367, 807] on link "2" at bounding box center [353, 804] width 32 height 32
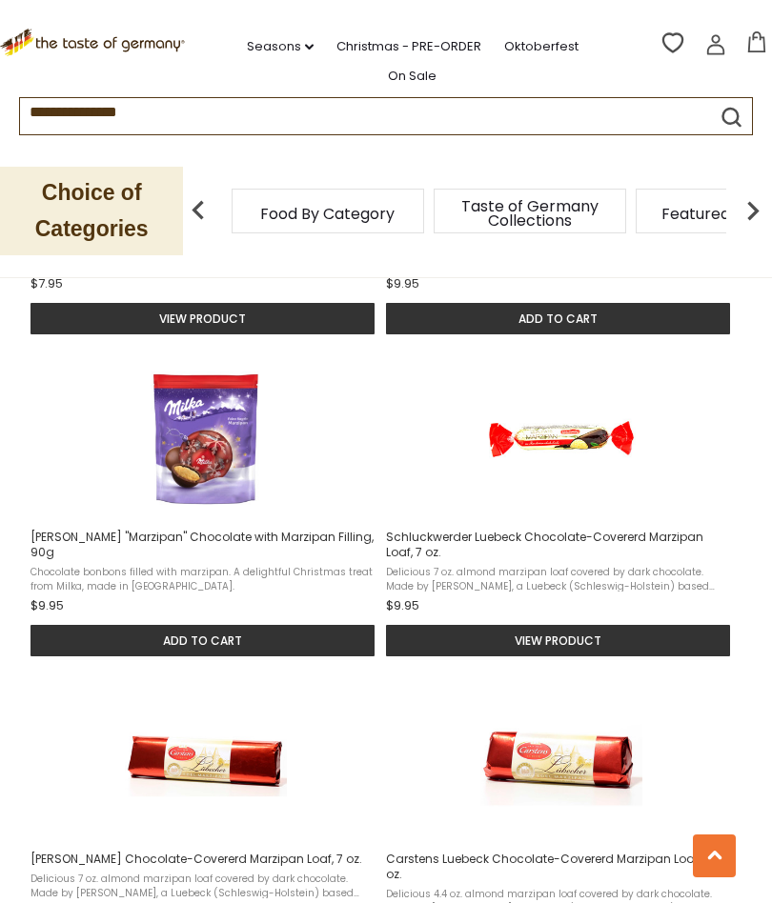
scroll to position [8, 0]
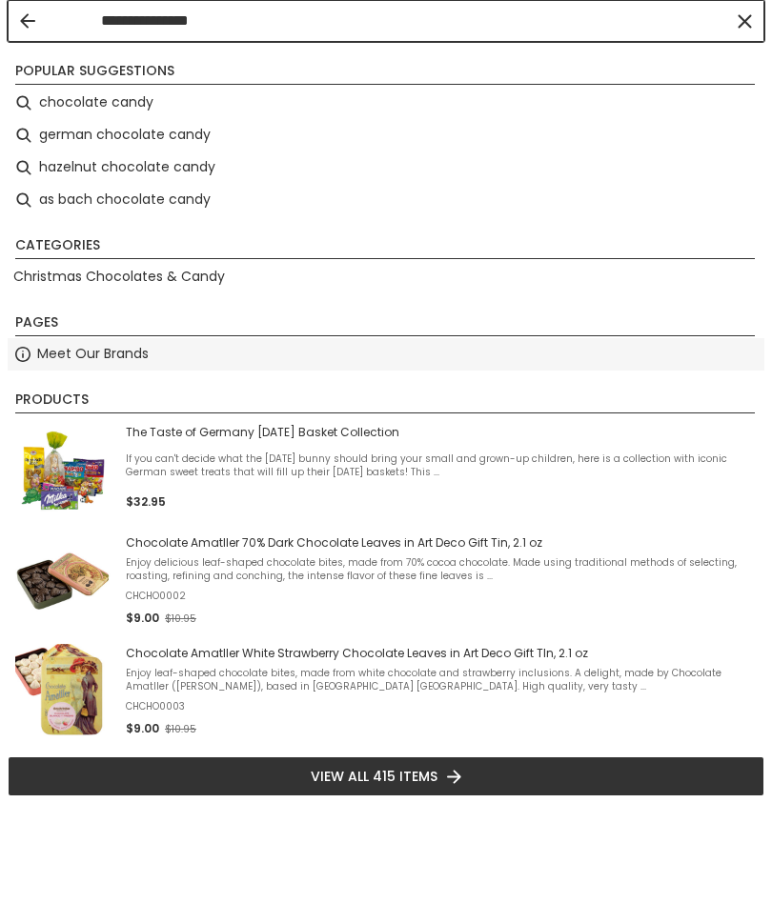
click at [101, 365] on span "Meet Our Brands" at bounding box center [92, 354] width 111 height 22
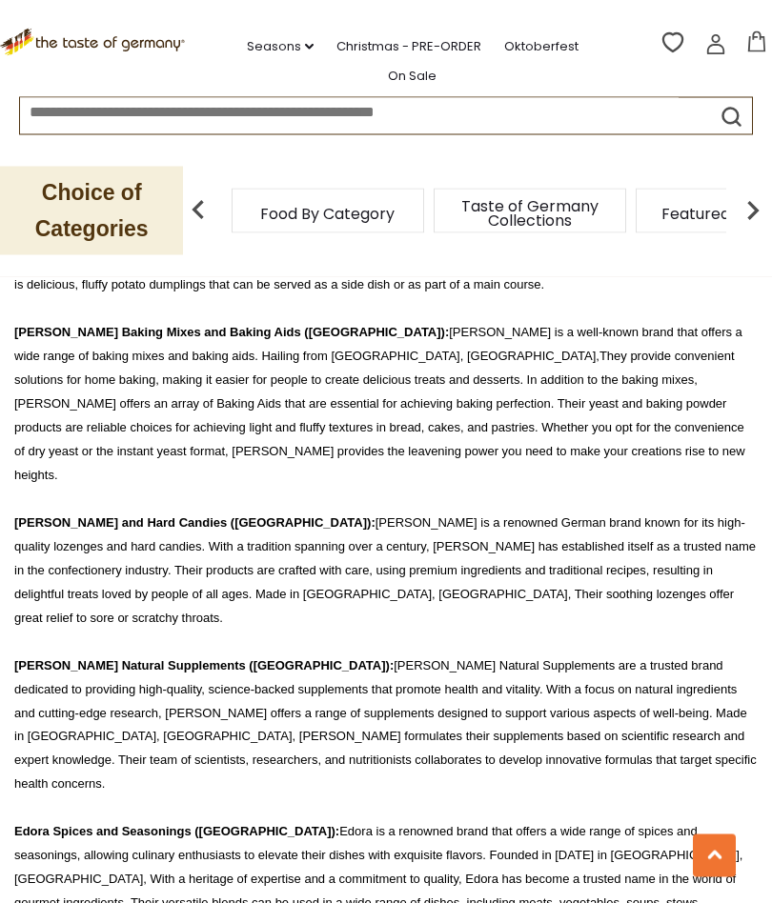
scroll to position [6727, 0]
click at [769, 208] on img at bounding box center [753, 211] width 38 height 38
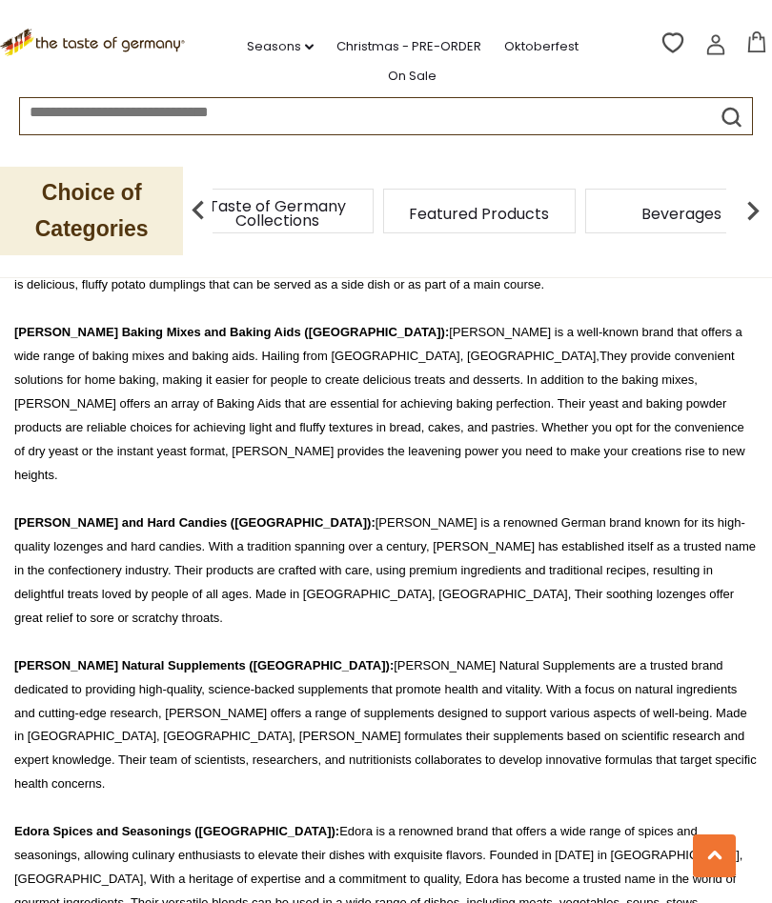
click at [765, 215] on img at bounding box center [753, 211] width 38 height 38
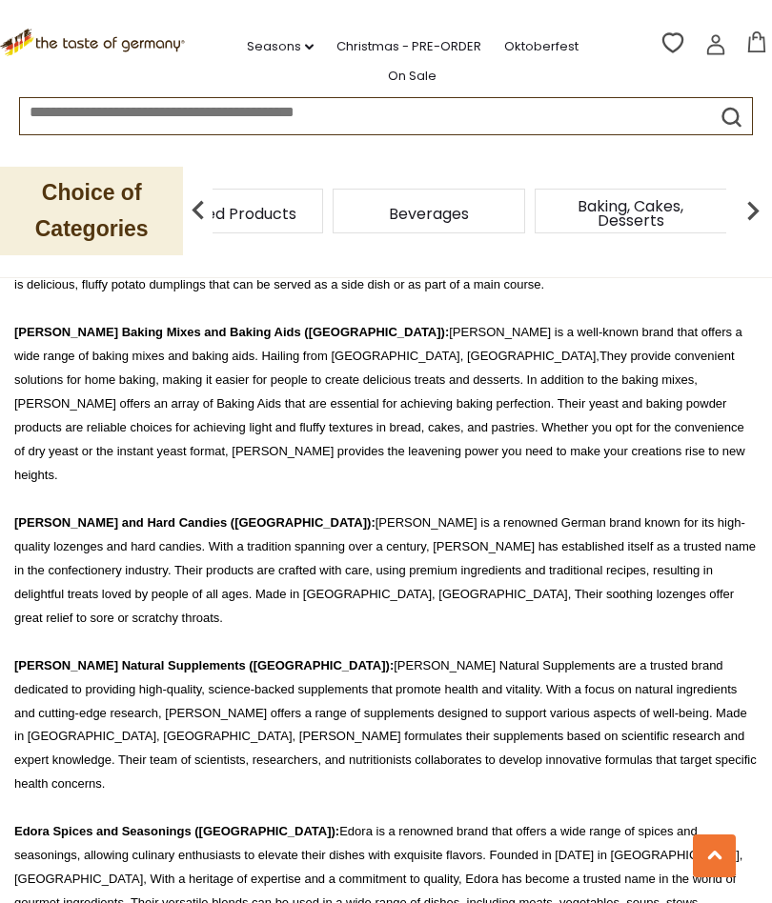
click at [763, 215] on img at bounding box center [753, 211] width 38 height 38
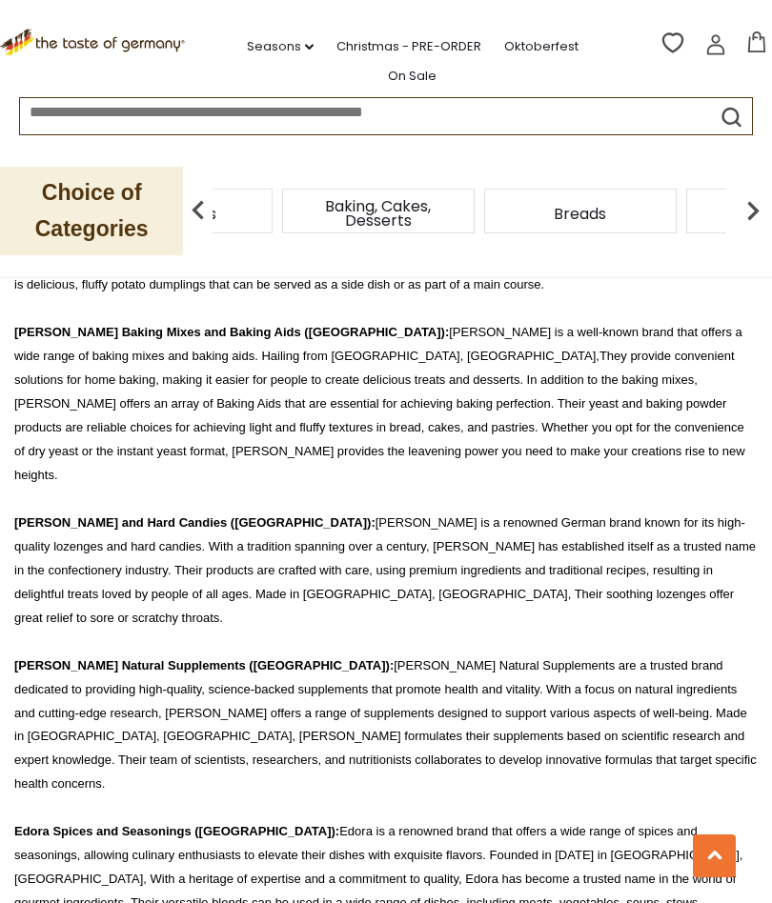
click at [765, 216] on img at bounding box center [753, 211] width 38 height 38
click at [766, 213] on img at bounding box center [753, 211] width 38 height 38
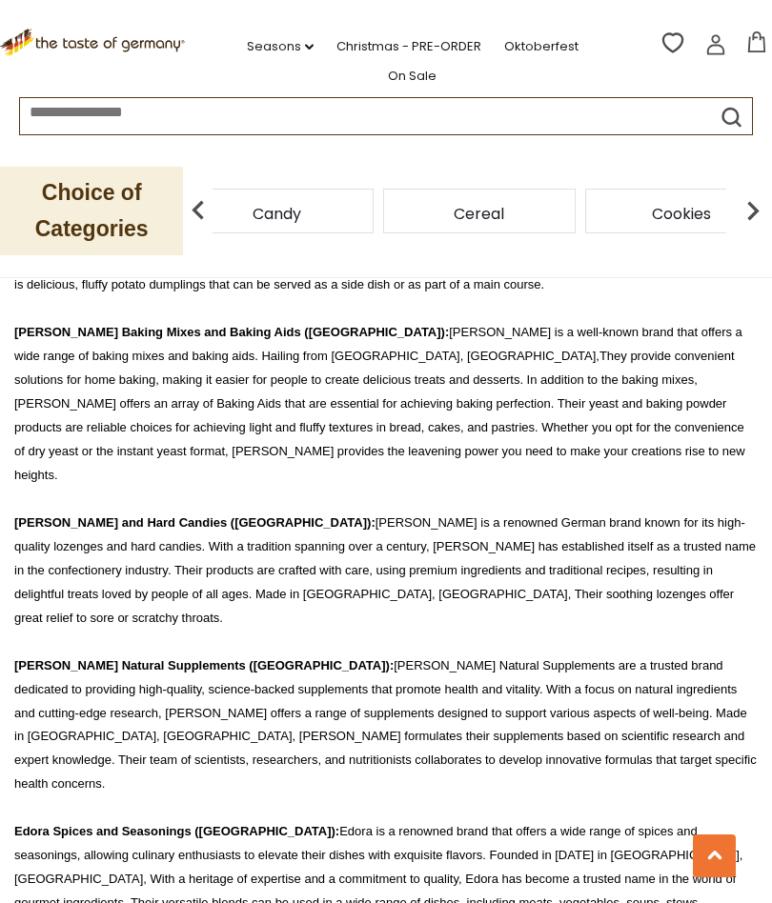
click at [762, 215] on img at bounding box center [753, 211] width 38 height 38
click at [766, 216] on img at bounding box center [753, 211] width 38 height 38
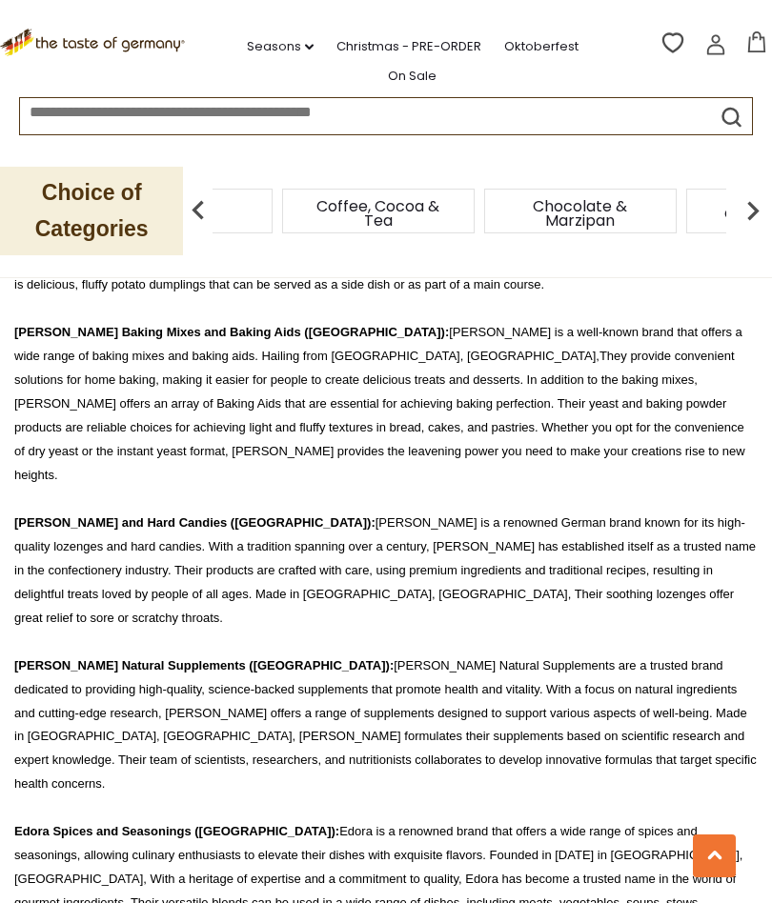
click at [590, 221] on span "Chocolate & Marzipan" at bounding box center [580, 213] width 152 height 29
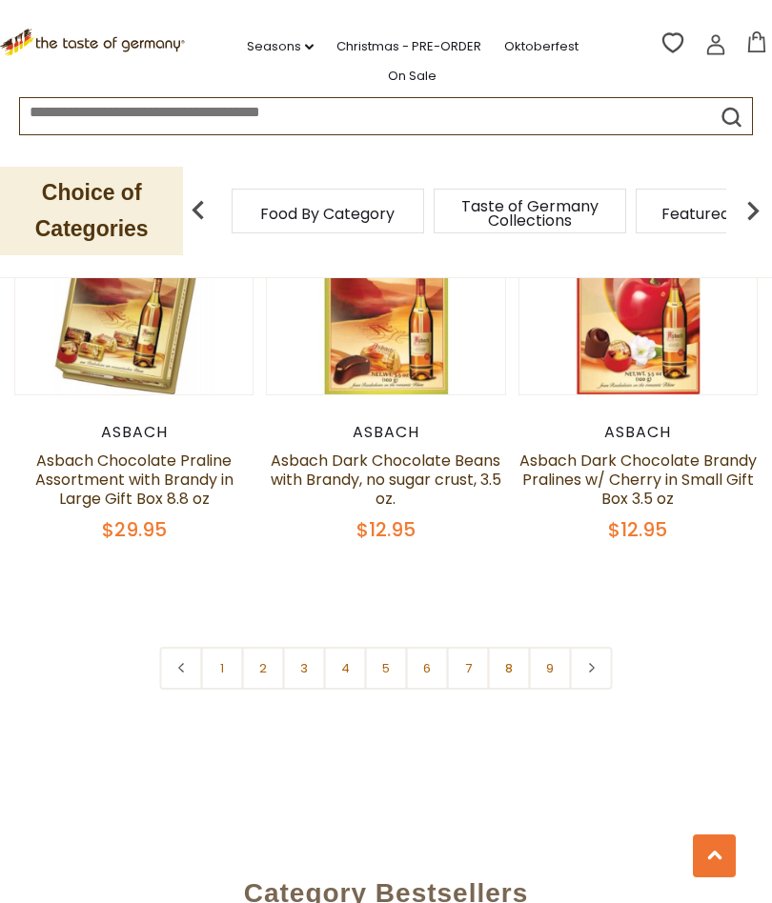
scroll to position [5491, 0]
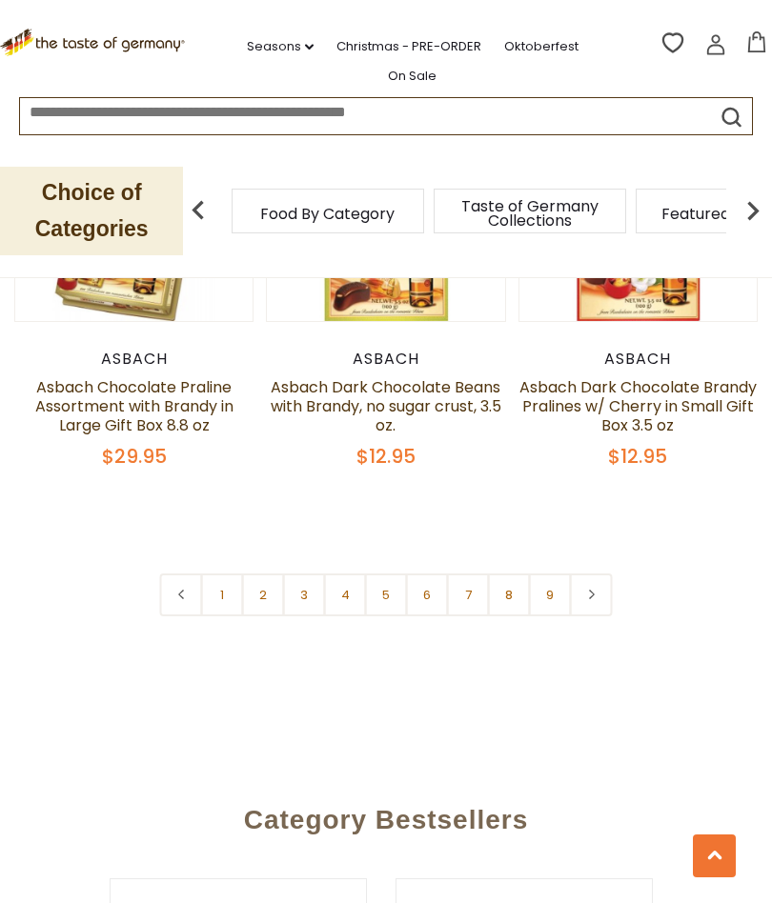
click at [227, 574] on link "1" at bounding box center [222, 595] width 43 height 43
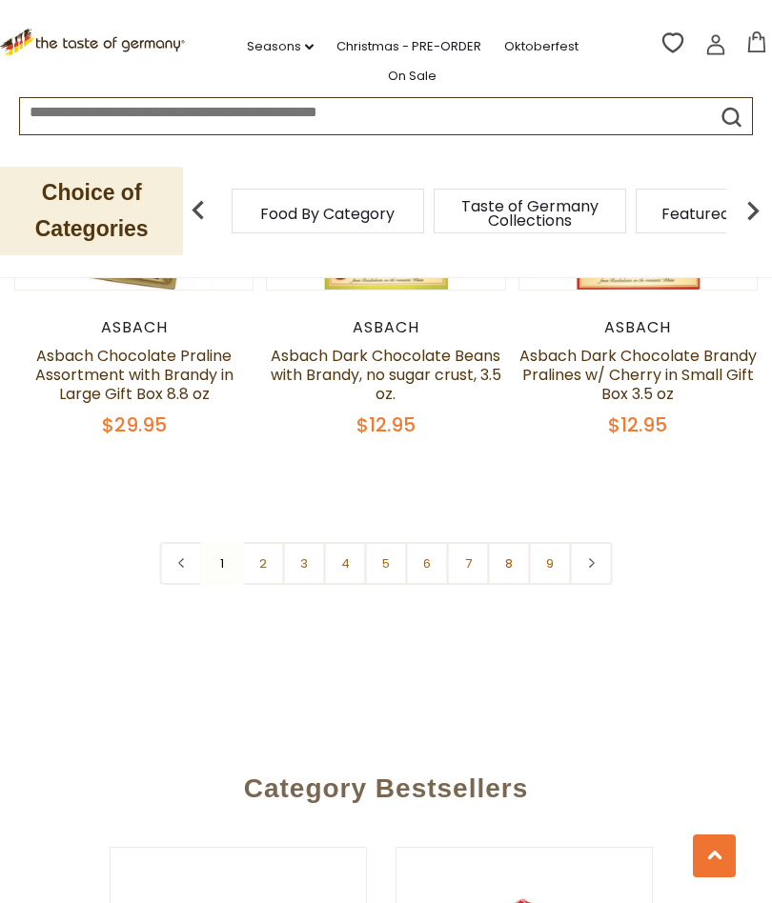
scroll to position [5558, 0]
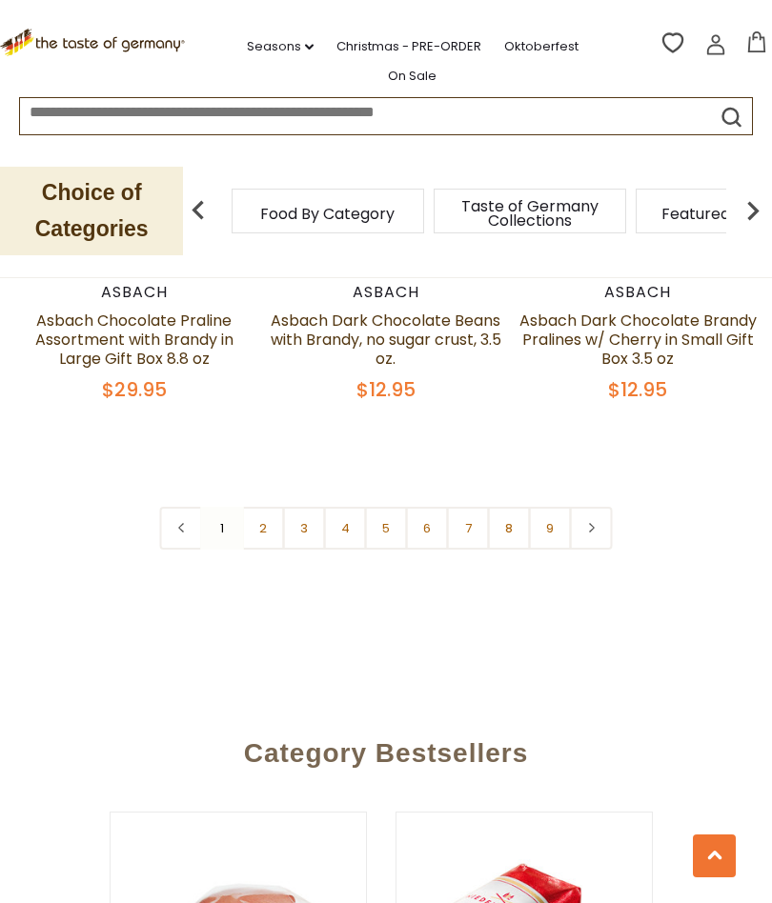
click at [433, 507] on link "6" at bounding box center [427, 528] width 43 height 43
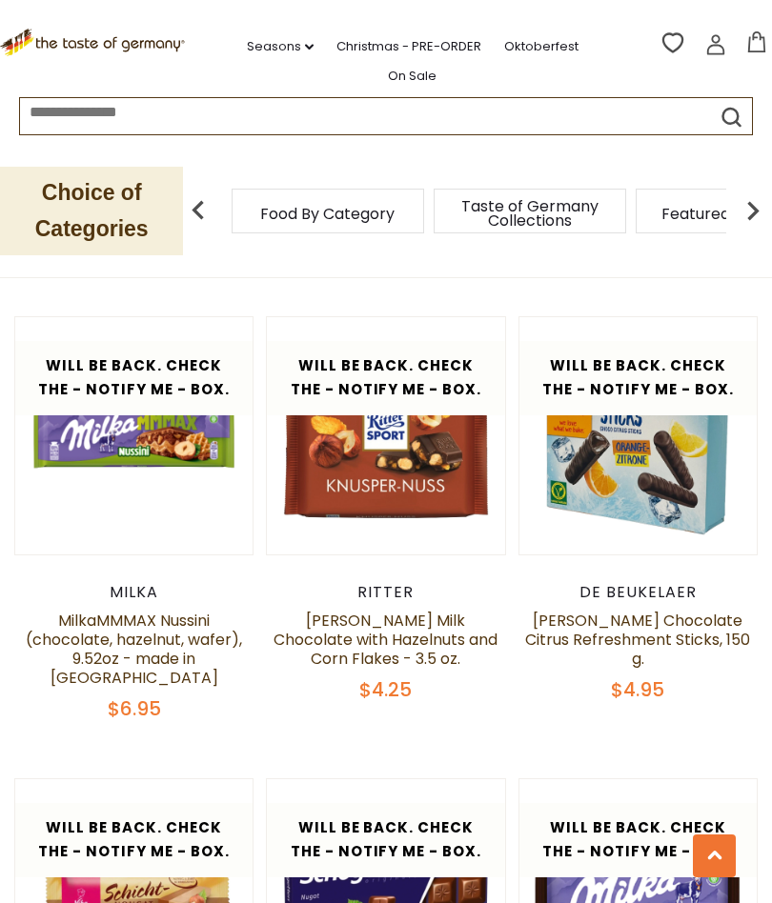
scroll to position [0, 0]
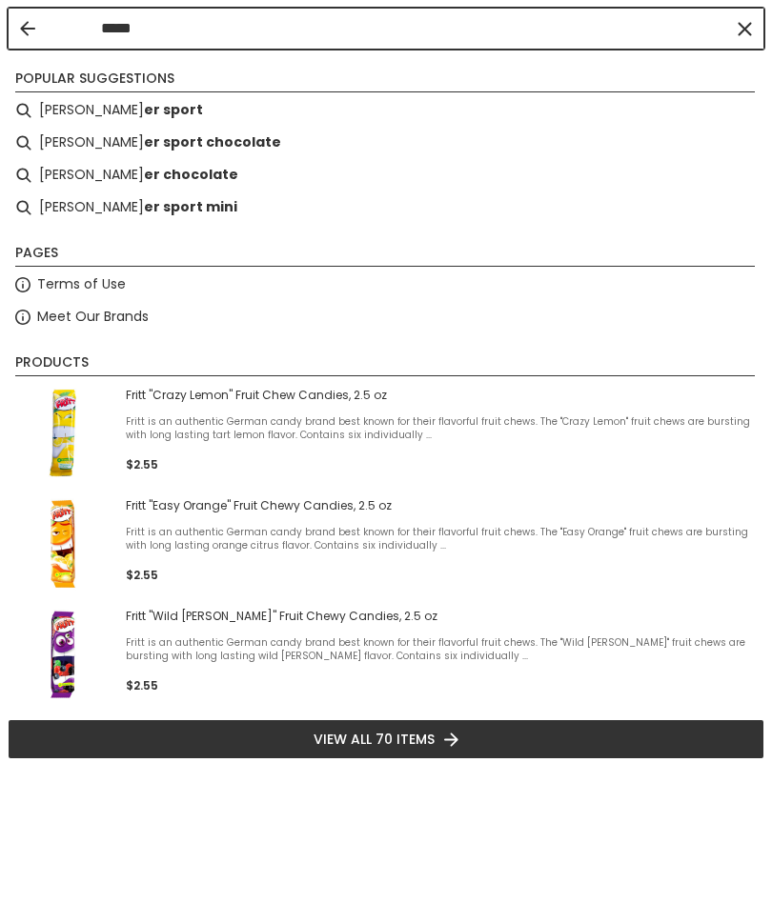
type input "******"
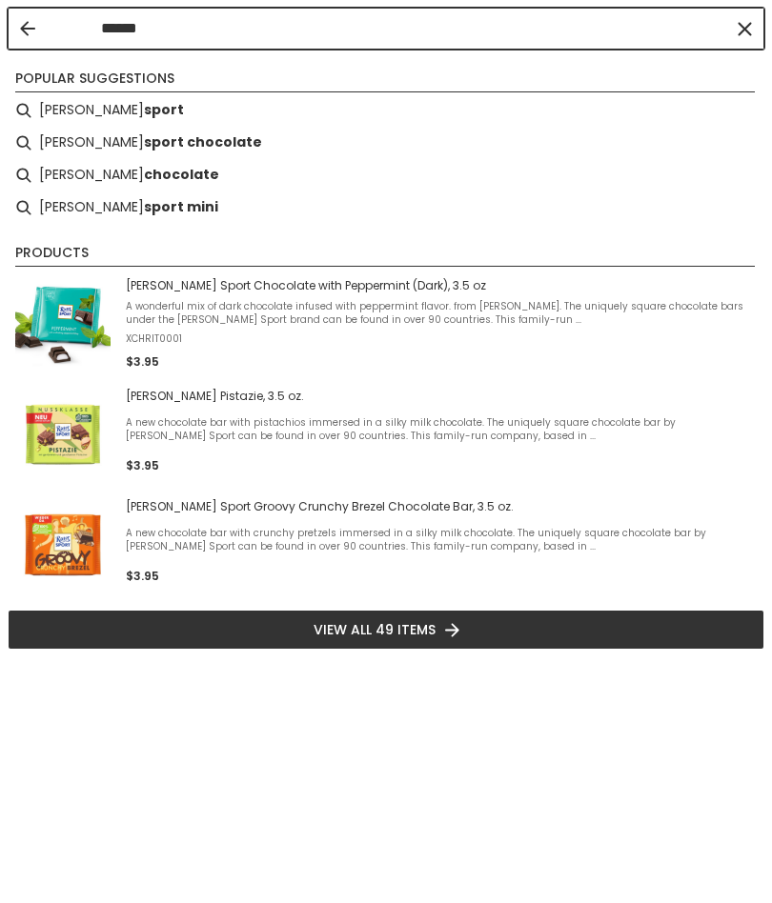
click at [154, 150] on b "sport chocolate" at bounding box center [203, 142] width 118 height 22
type input "**********"
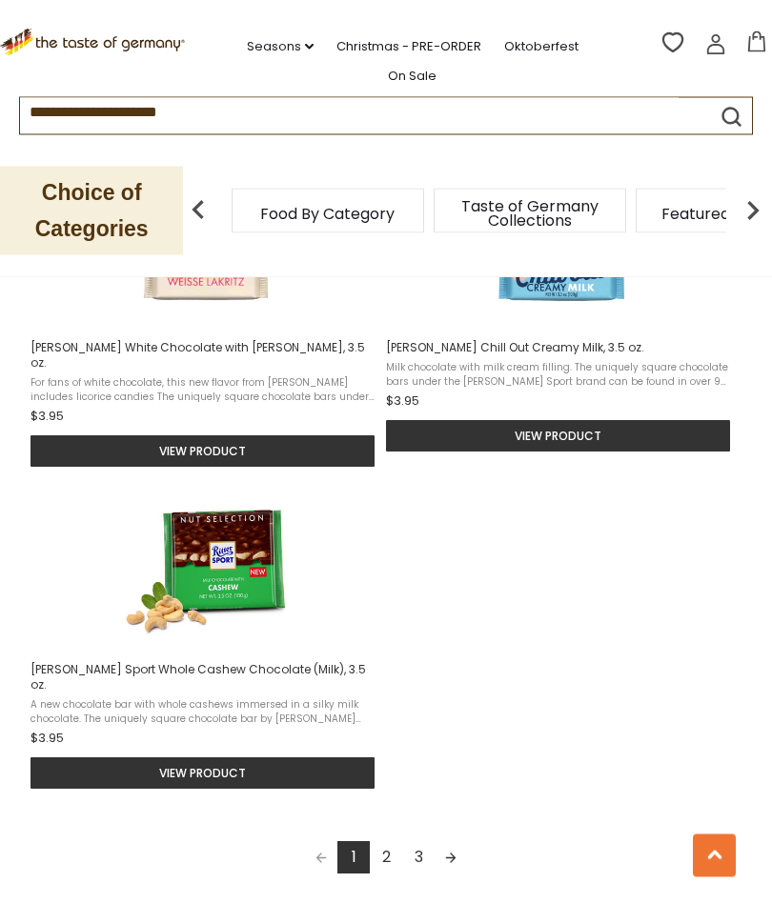
scroll to position [2384, 0]
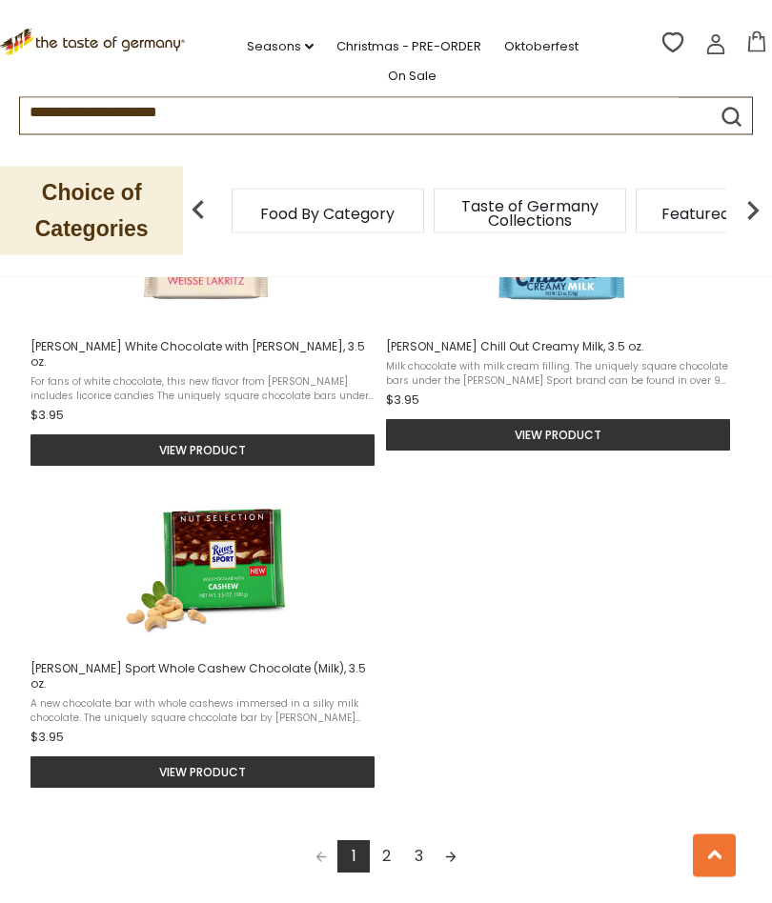
click at [454, 841] on link "Next page" at bounding box center [450, 857] width 32 height 32
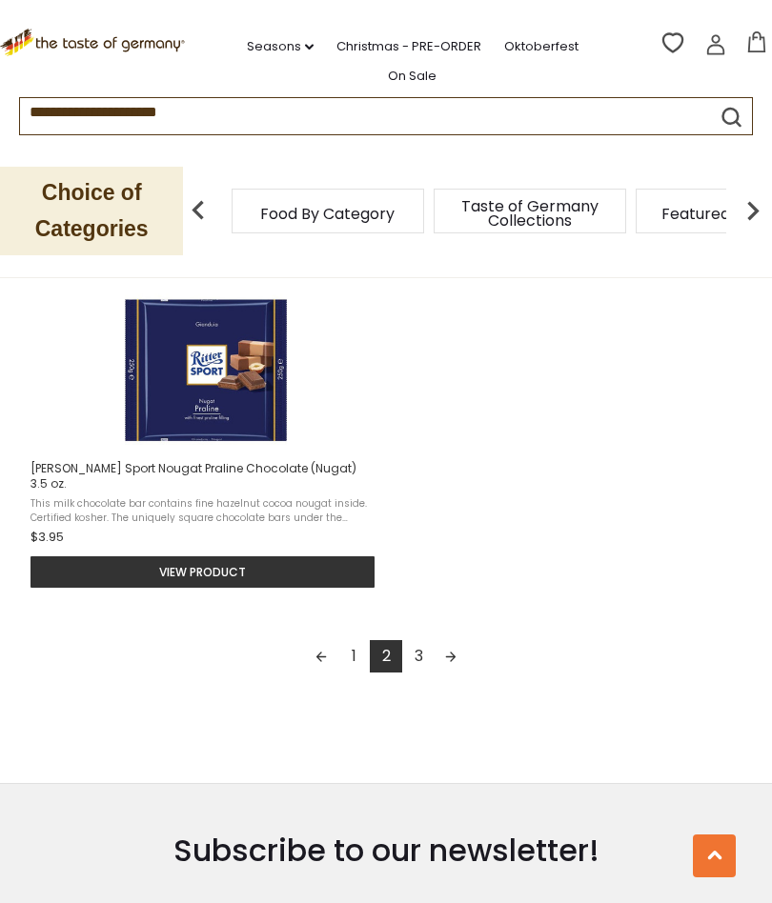
scroll to position [2626, 0]
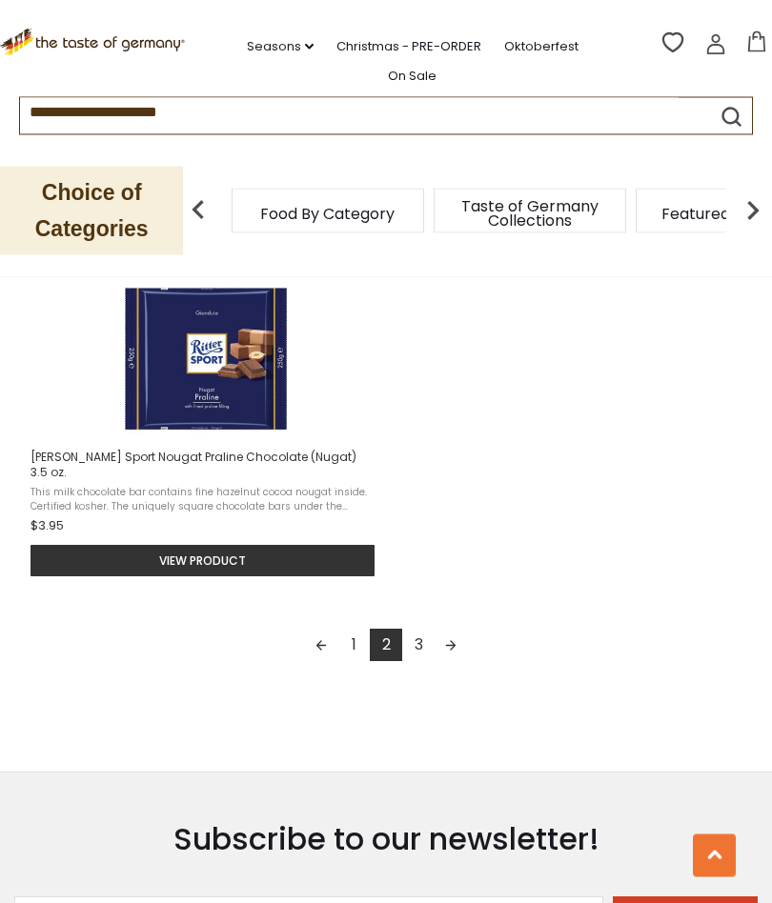
click at [464, 630] on link "Next page" at bounding box center [450, 646] width 32 height 32
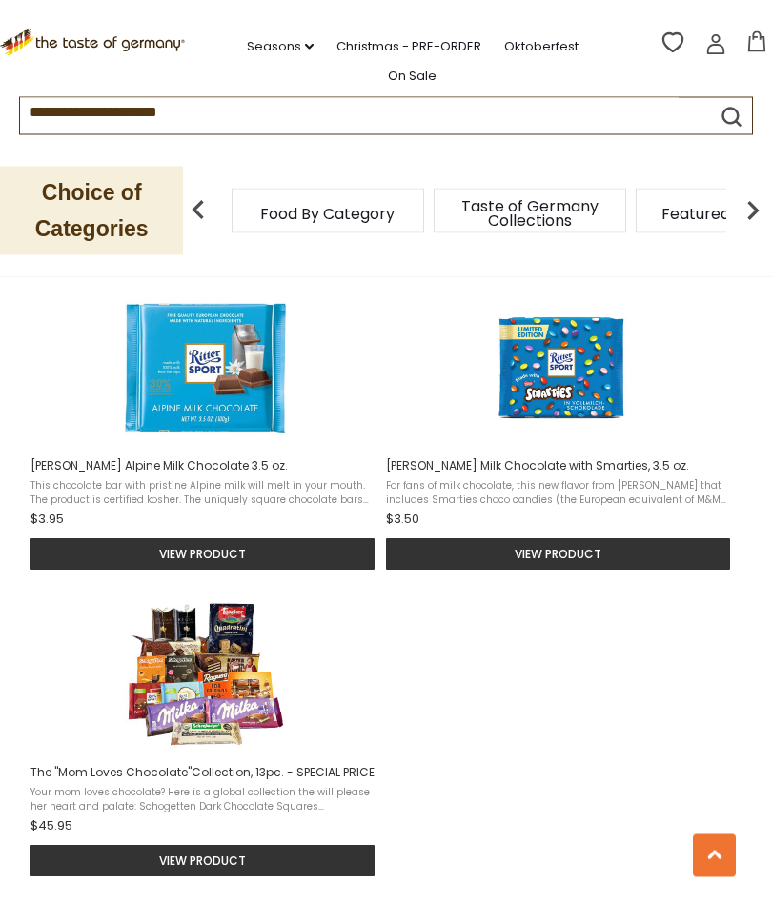
scroll to position [2297, 0]
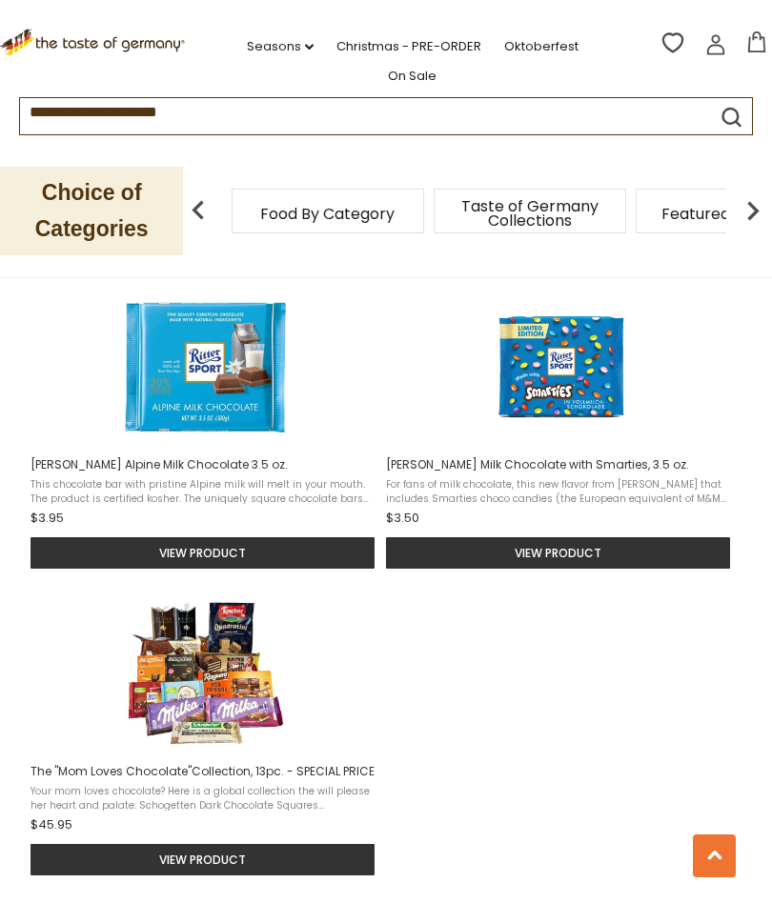
click at [189, 636] on img "The" at bounding box center [206, 674] width 162 height 162
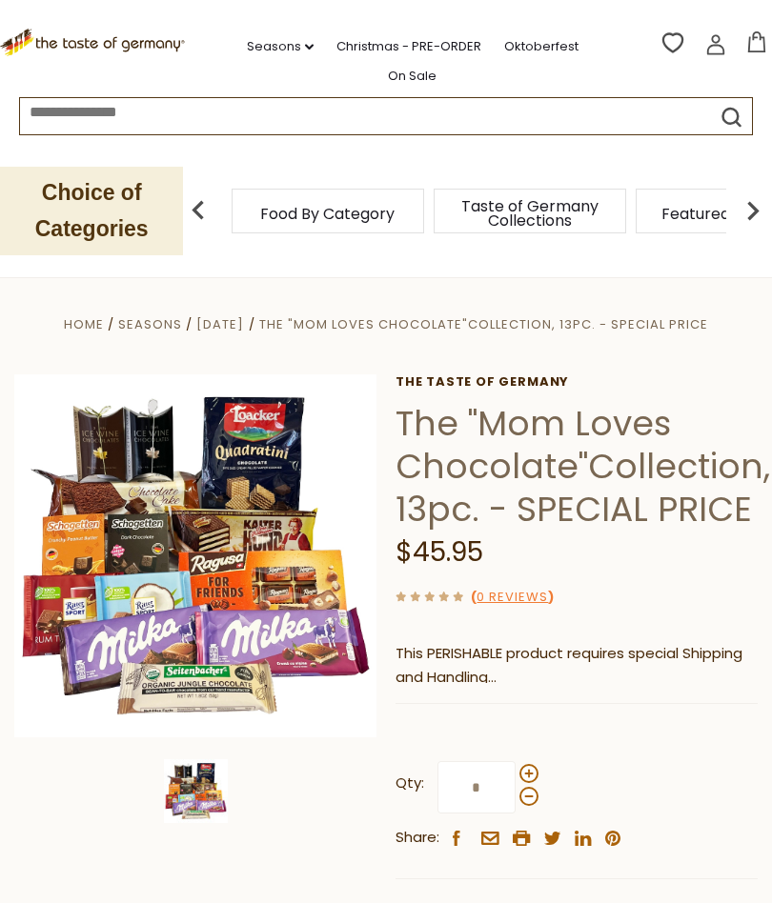
click at [544, 48] on link "Oktoberfest" at bounding box center [541, 46] width 74 height 21
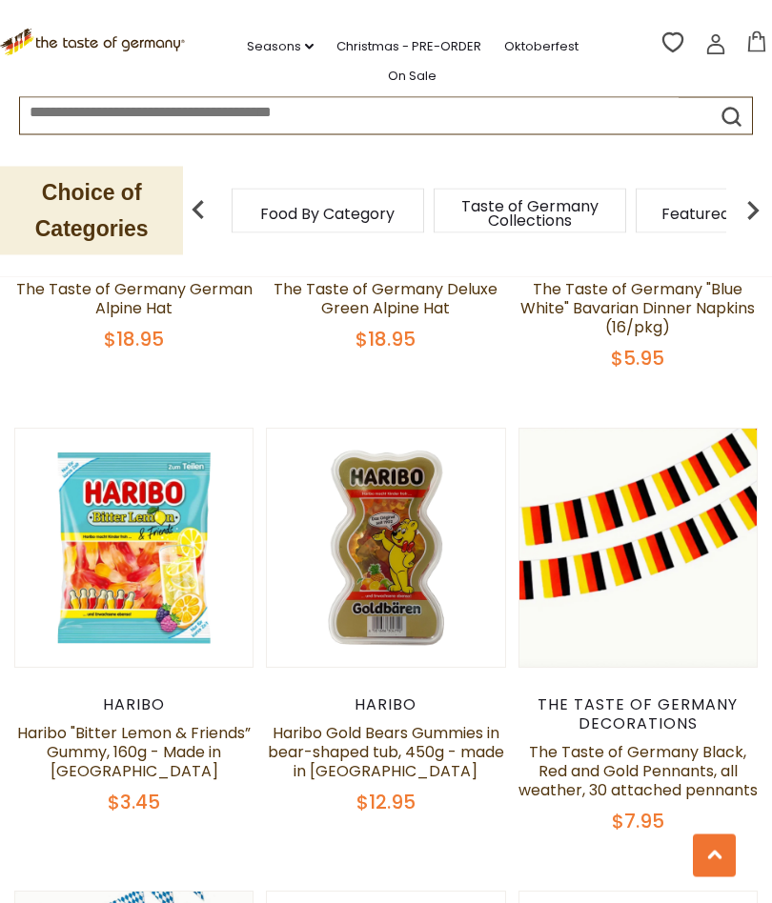
scroll to position [2045, 0]
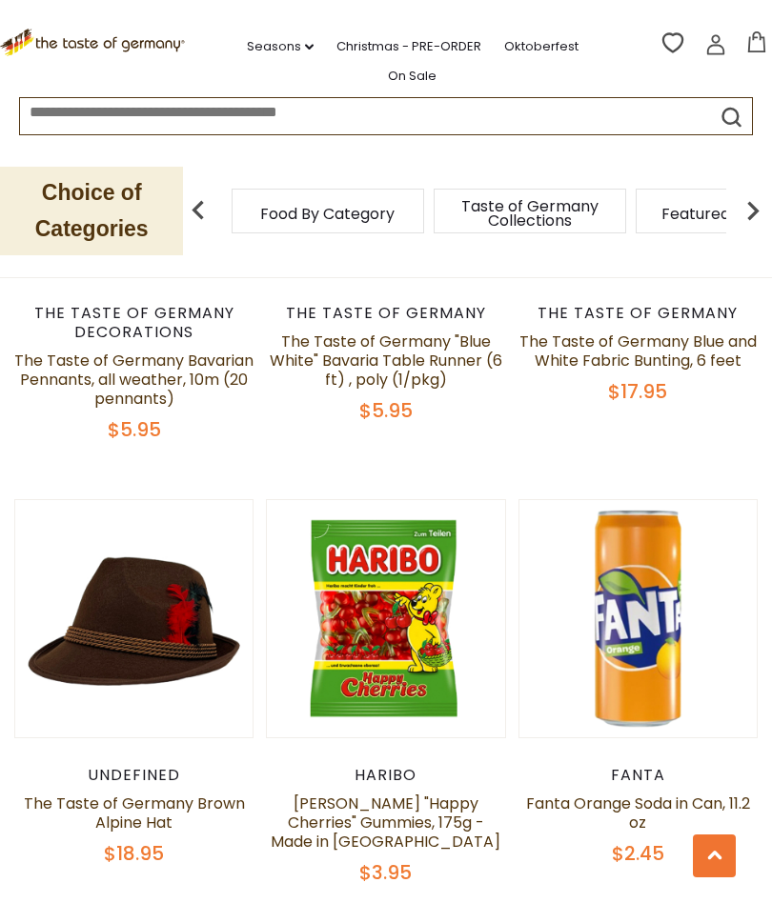
click at [711, 860] on icon at bounding box center [714, 856] width 15 height 10
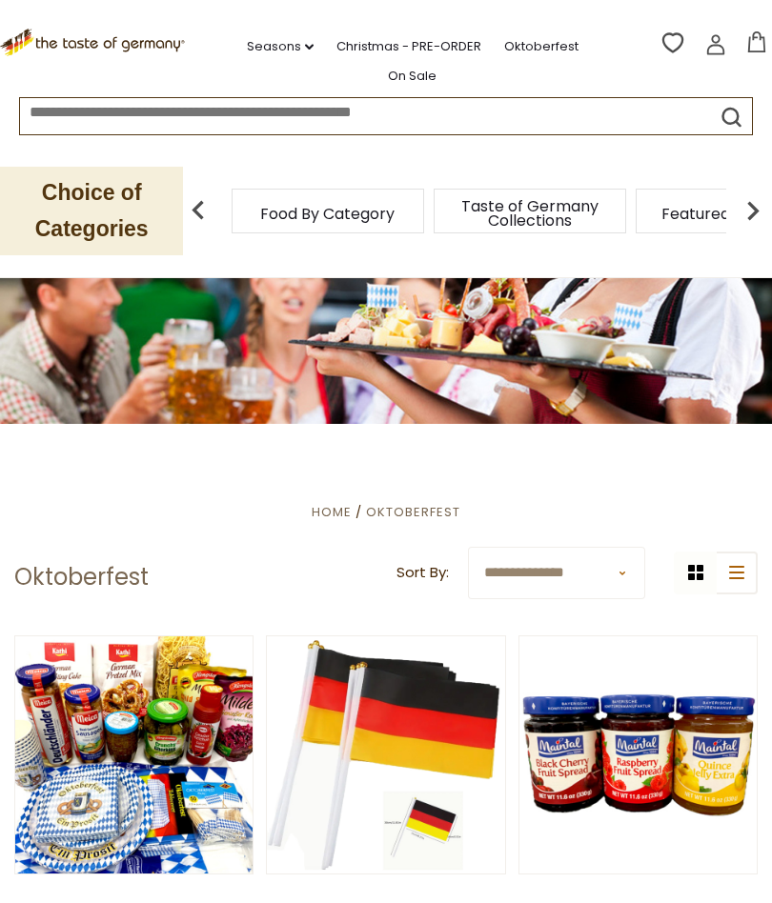
scroll to position [1, 0]
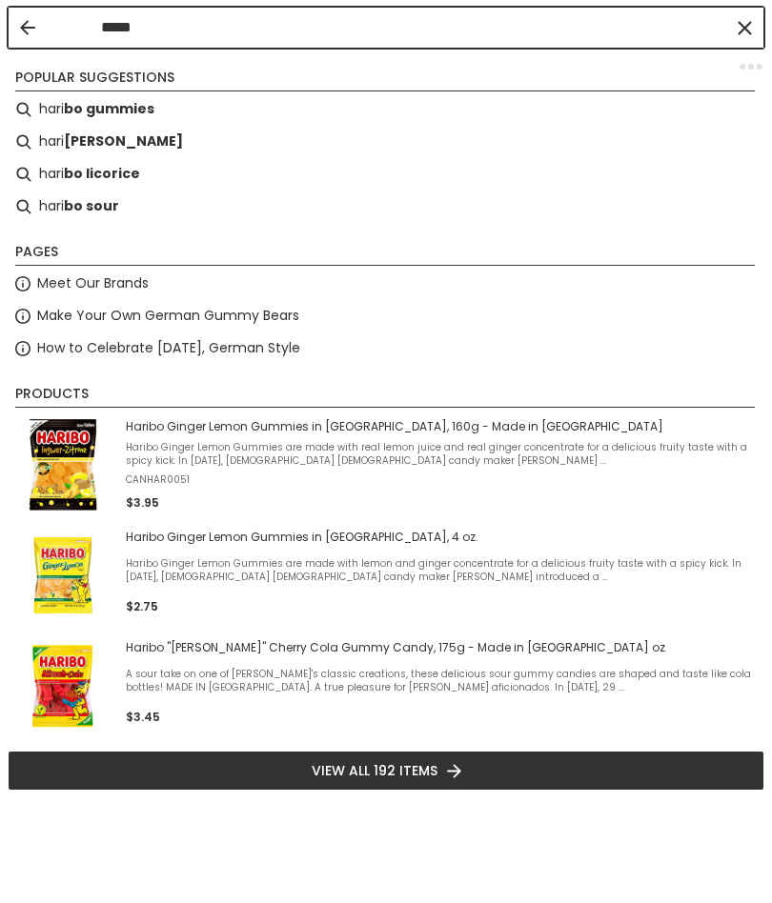
type input "******"
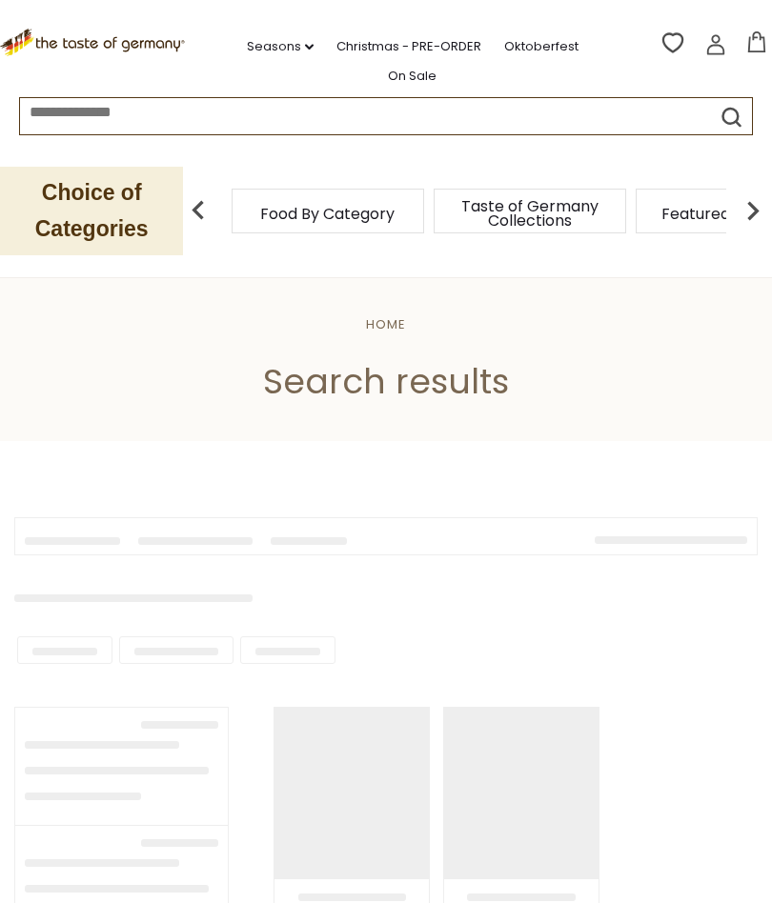
type input "******"
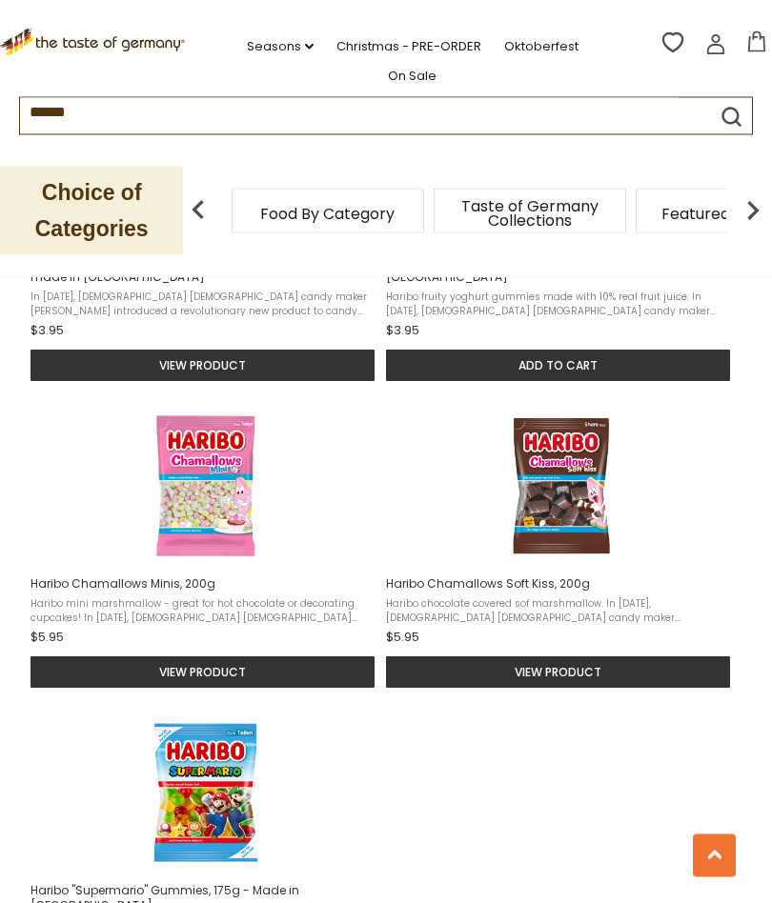
scroll to position [2178, 0]
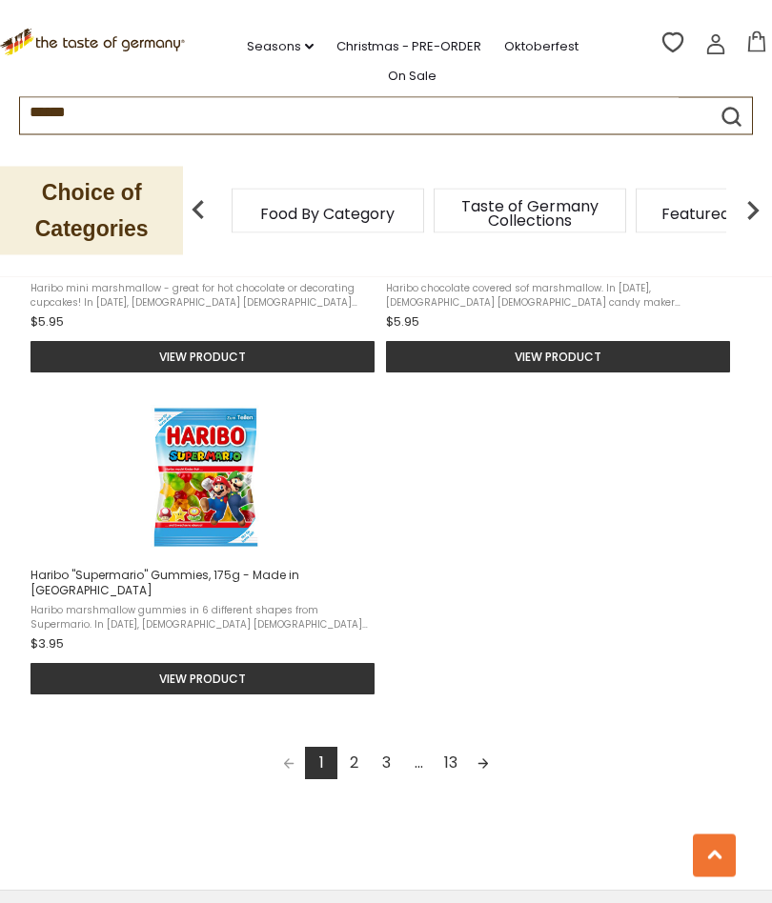
click at [359, 770] on link "2" at bounding box center [353, 764] width 32 height 32
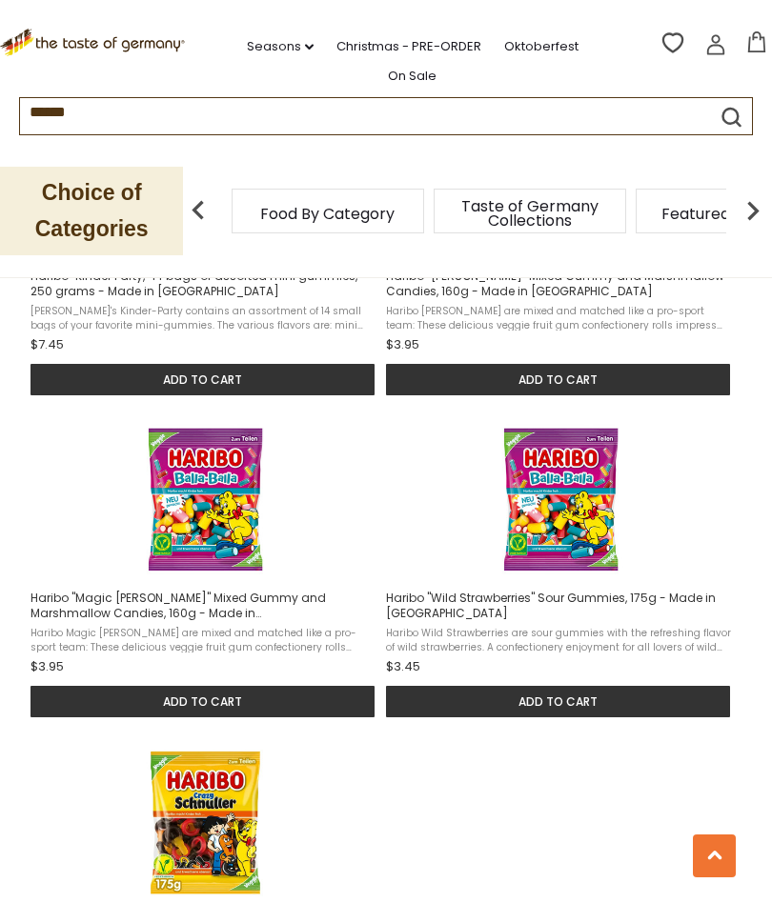
scroll to position [30, 0]
